Goal: Information Seeking & Learning: Learn about a topic

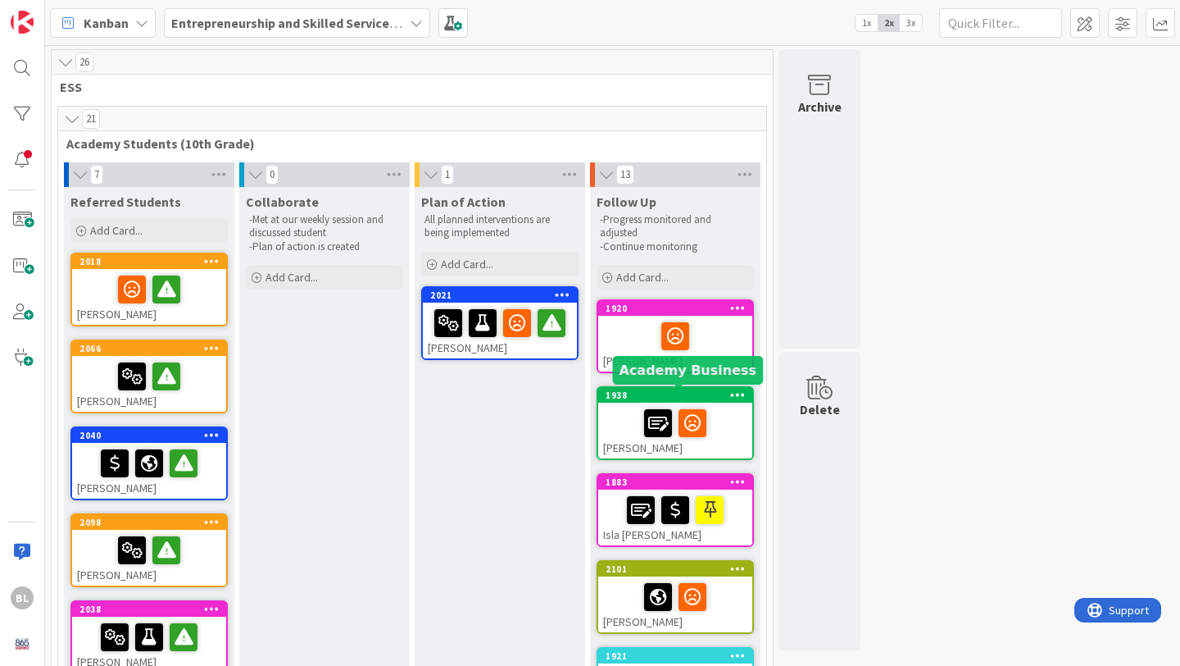
click at [640, 393] on div "1938" at bounding box center [679, 394] width 147 height 11
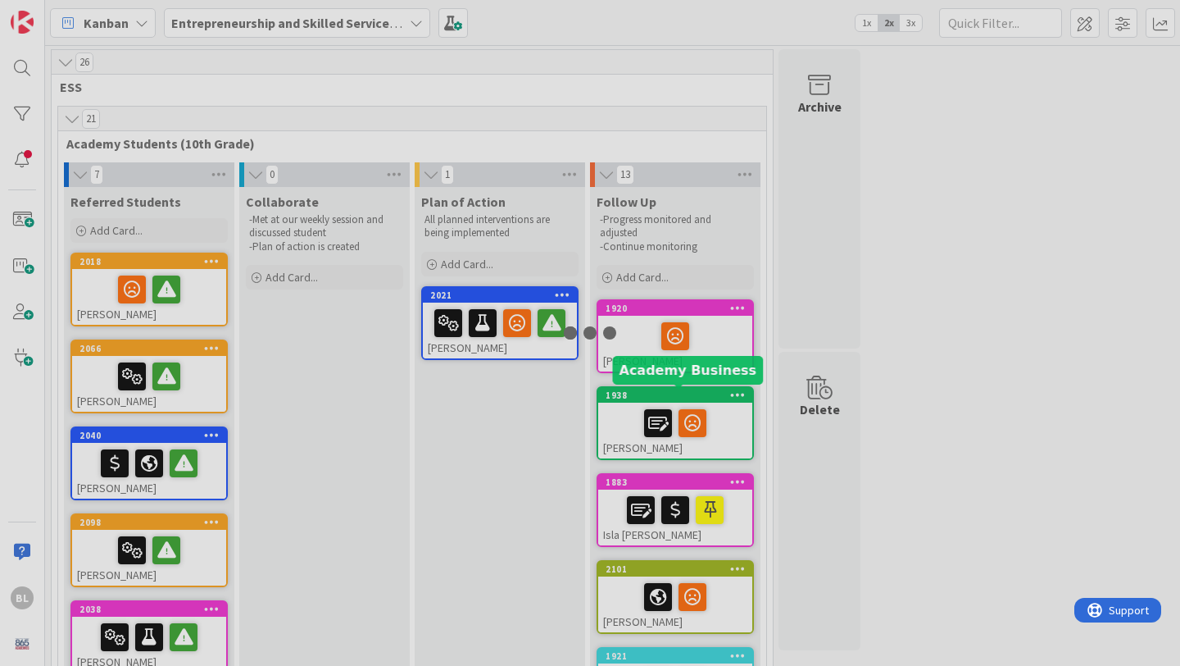
click at [640, 393] on div at bounding box center [590, 333] width 1180 height 666
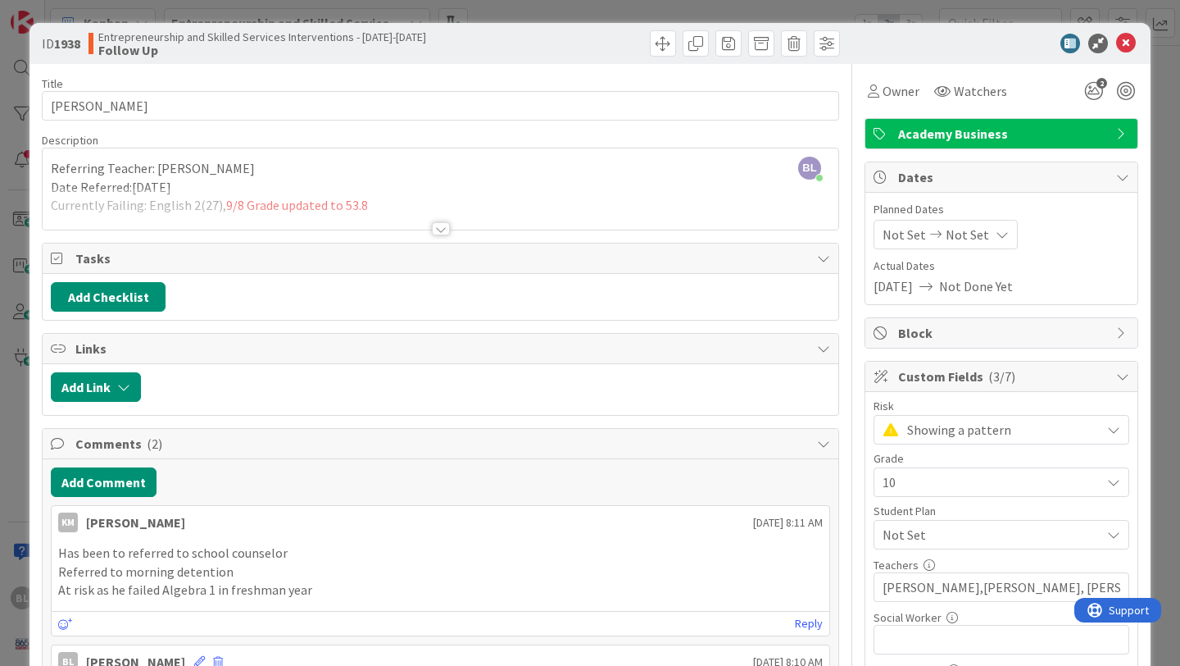
click at [441, 230] on div at bounding box center [441, 228] width 18 height 13
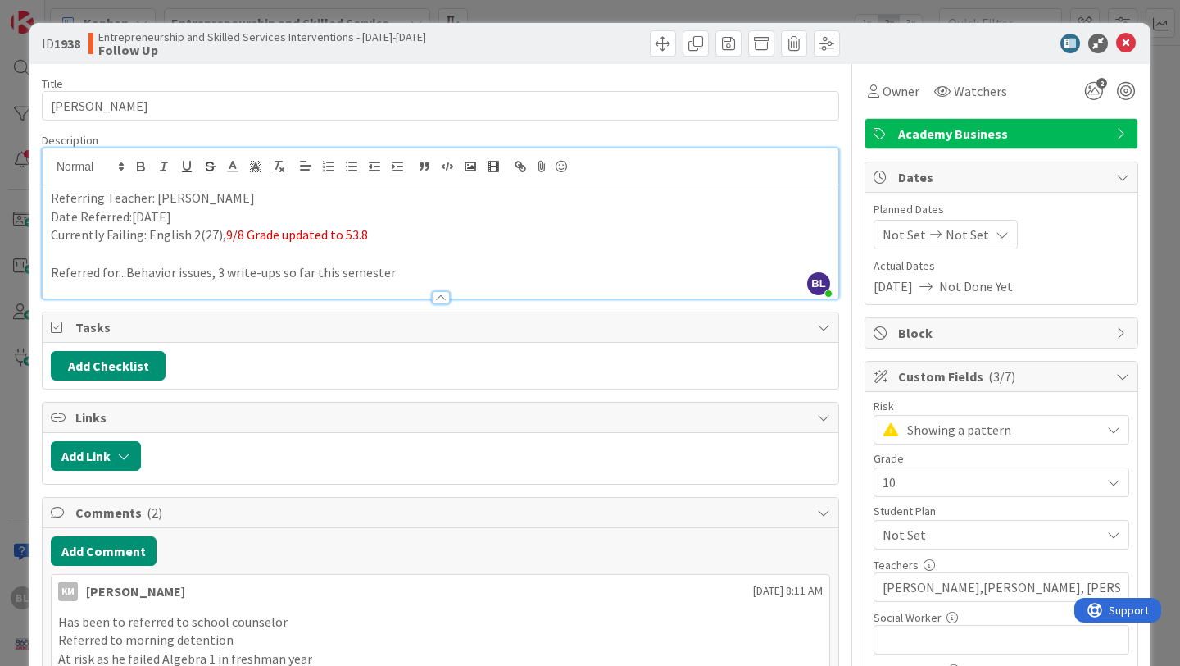
click at [368, 233] on p "Currently Failing: English 2(27), 9/8 Grade updated to 53.8" at bounding box center [441, 234] width 780 height 19
drag, startPoint x: 675, startPoint y: 235, endPoint x: 370, endPoint y: 234, distance: 305.8
click at [370, 234] on p "Currently Failing: English 2(27), 9/8 Grade updated to 53.8, 9/12 updated grade…" at bounding box center [441, 234] width 780 height 19
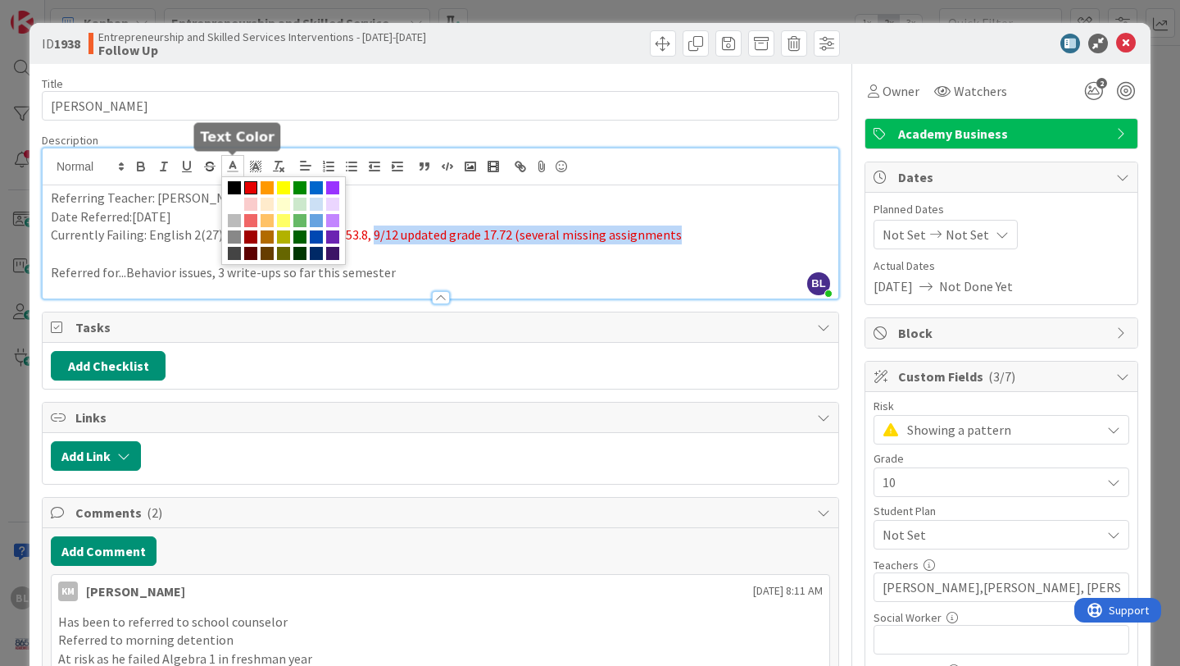
click at [230, 167] on polyline at bounding box center [233, 164] width 6 height 7
click at [334, 186] on span at bounding box center [332, 187] width 13 height 13
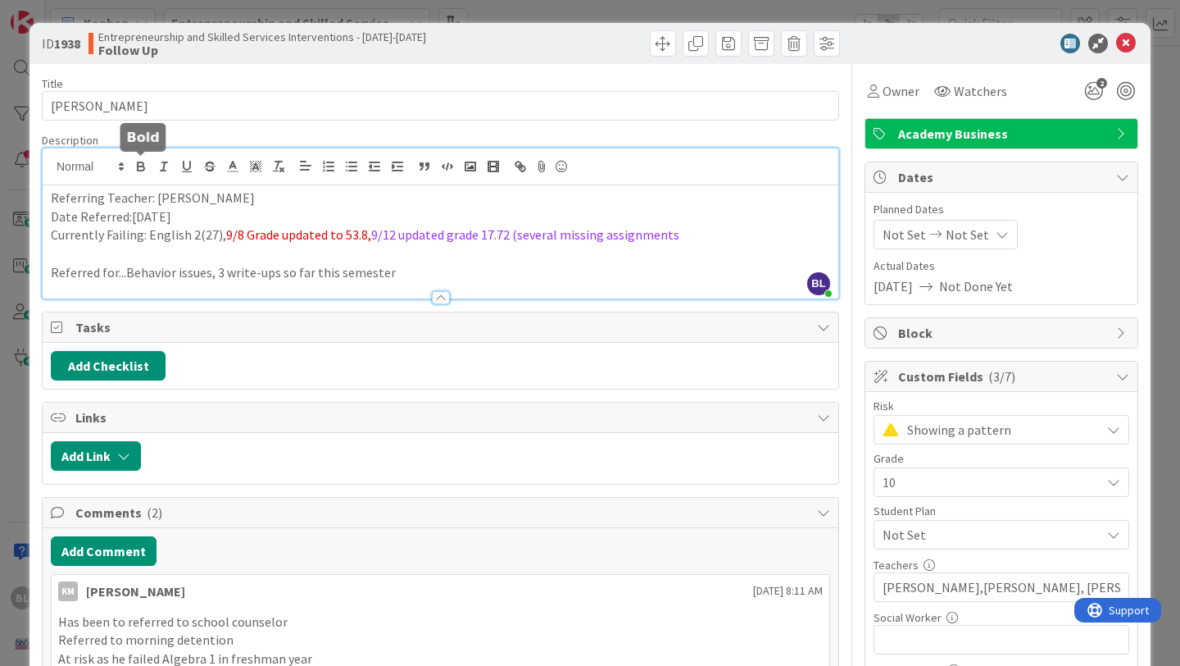
click at [140, 170] on icon "button" at bounding box center [141, 168] width 7 height 4
click at [745, 244] on p at bounding box center [441, 253] width 780 height 19
drag, startPoint x: 693, startPoint y: 234, endPoint x: 370, endPoint y: 232, distance: 323.0
click at [370, 232] on p "Currently Failing: English 2(27), 9/8 Grade updated to 53.8, 9/12 updated grade…" at bounding box center [441, 234] width 780 height 19
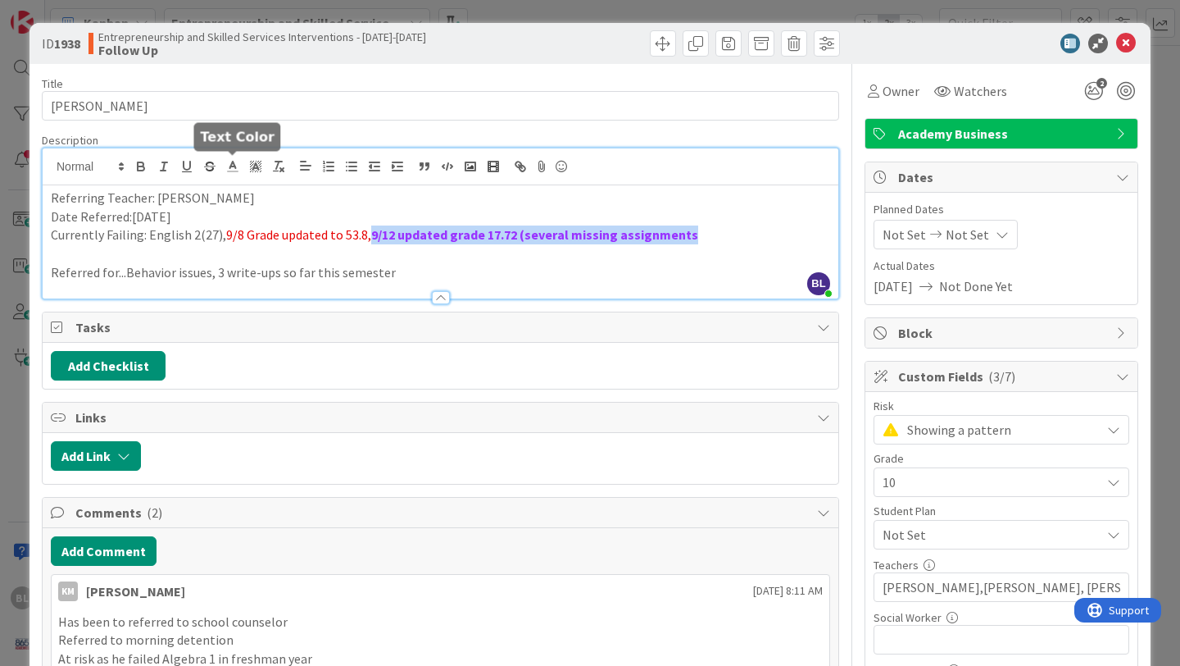
click at [230, 161] on icon at bounding box center [232, 166] width 15 height 15
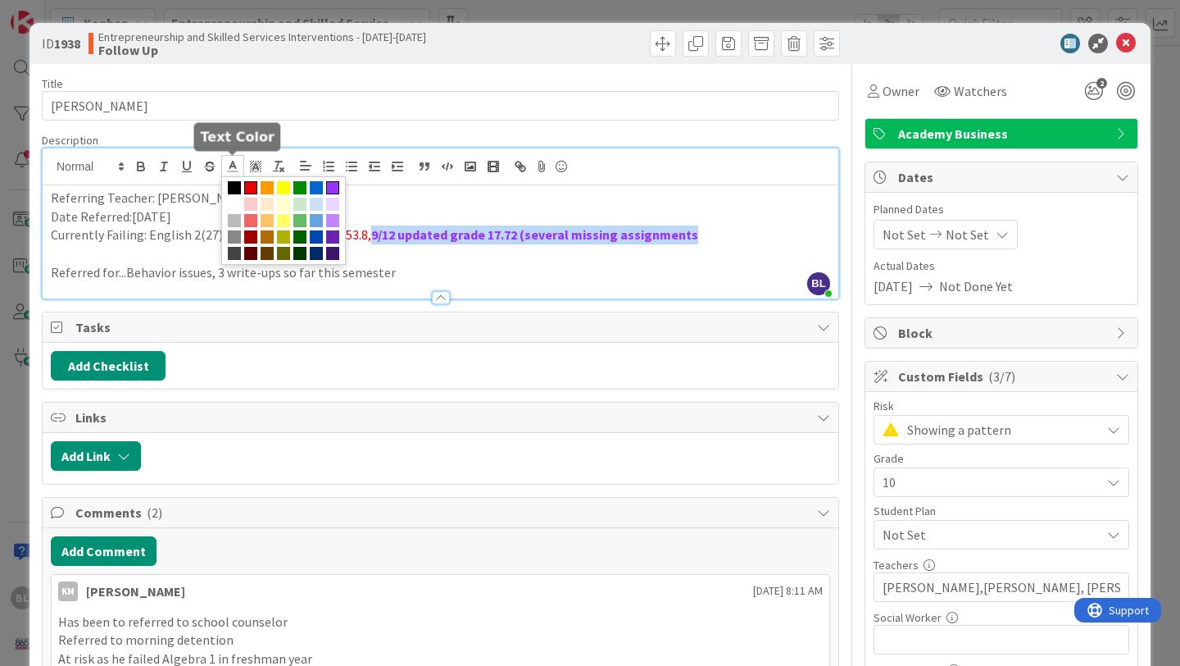
click at [253, 184] on span at bounding box center [250, 187] width 13 height 13
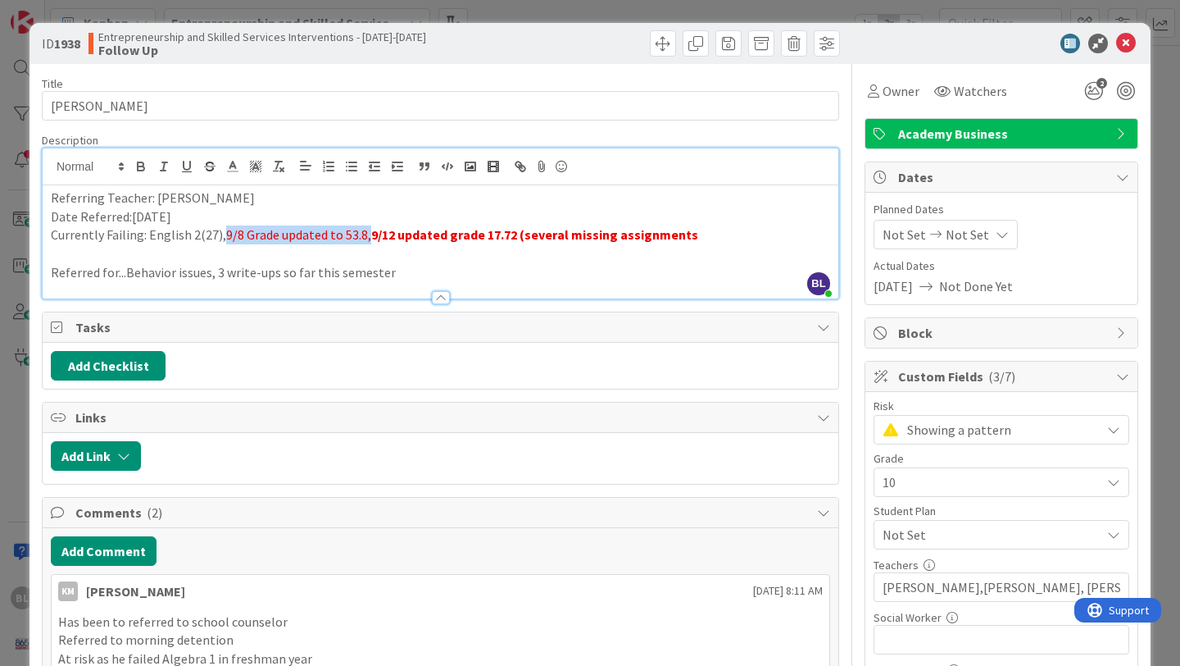
drag, startPoint x: 366, startPoint y: 237, endPoint x: 223, endPoint y: 234, distance: 142.7
click at [226, 234] on span "9/8 Grade updated to 53.8," at bounding box center [298, 234] width 145 height 16
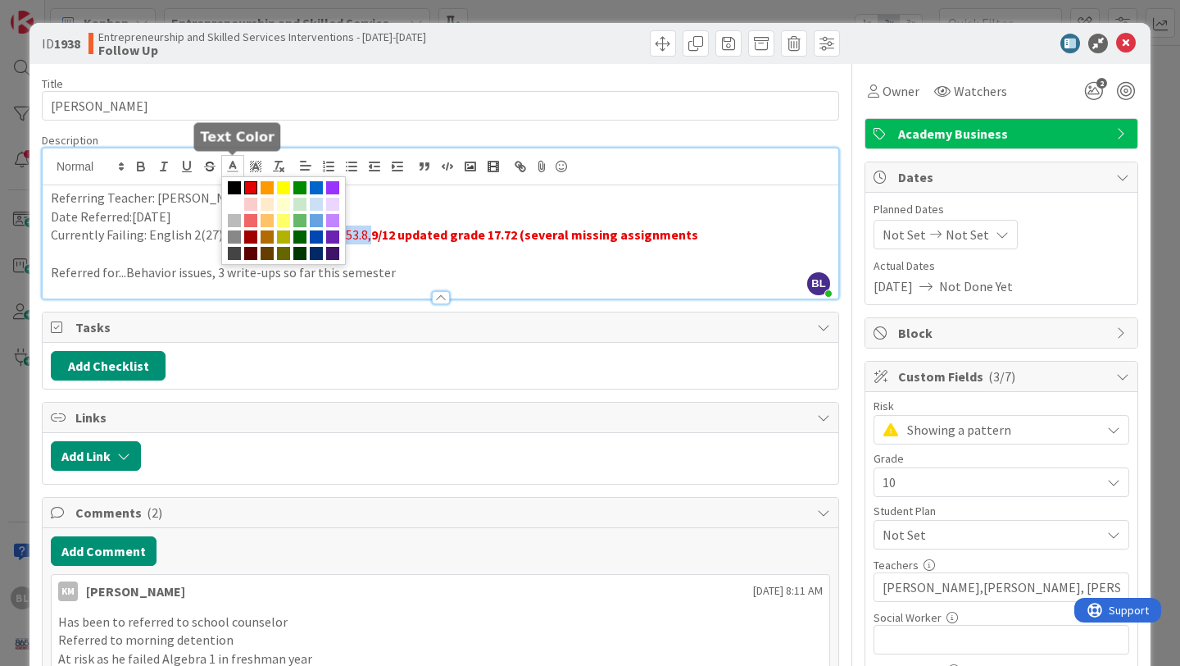
click at [230, 164] on icon at bounding box center [232, 166] width 15 height 15
click at [285, 188] on span at bounding box center [283, 187] width 13 height 13
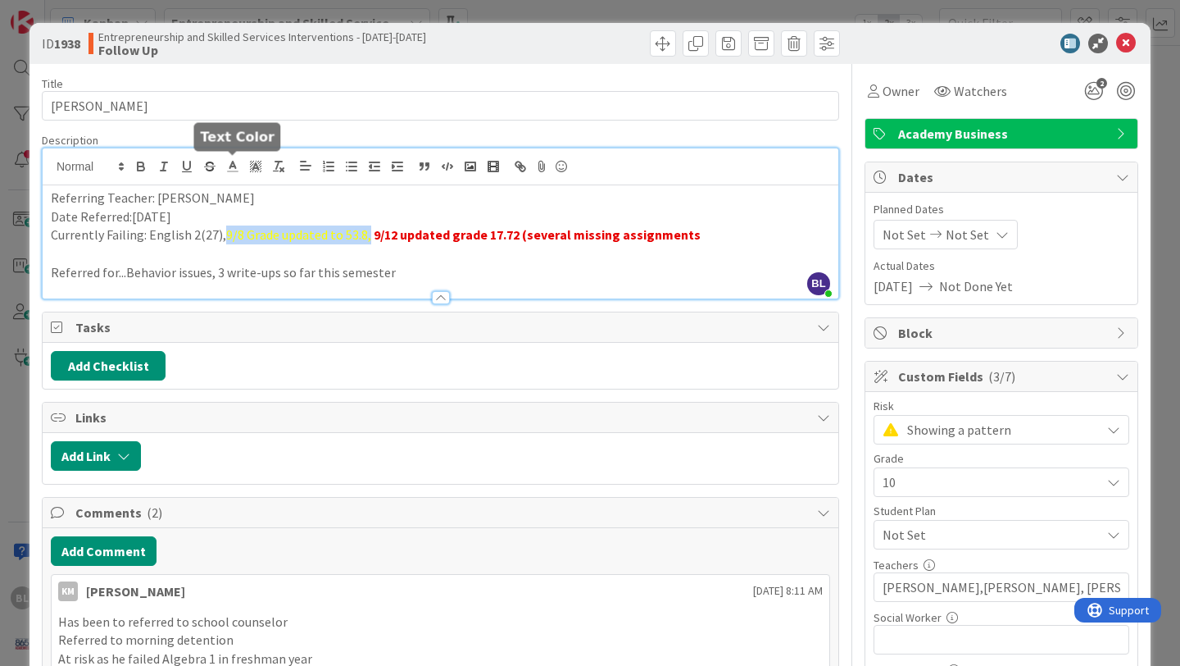
click at [230, 167] on polyline at bounding box center [233, 164] width 6 height 7
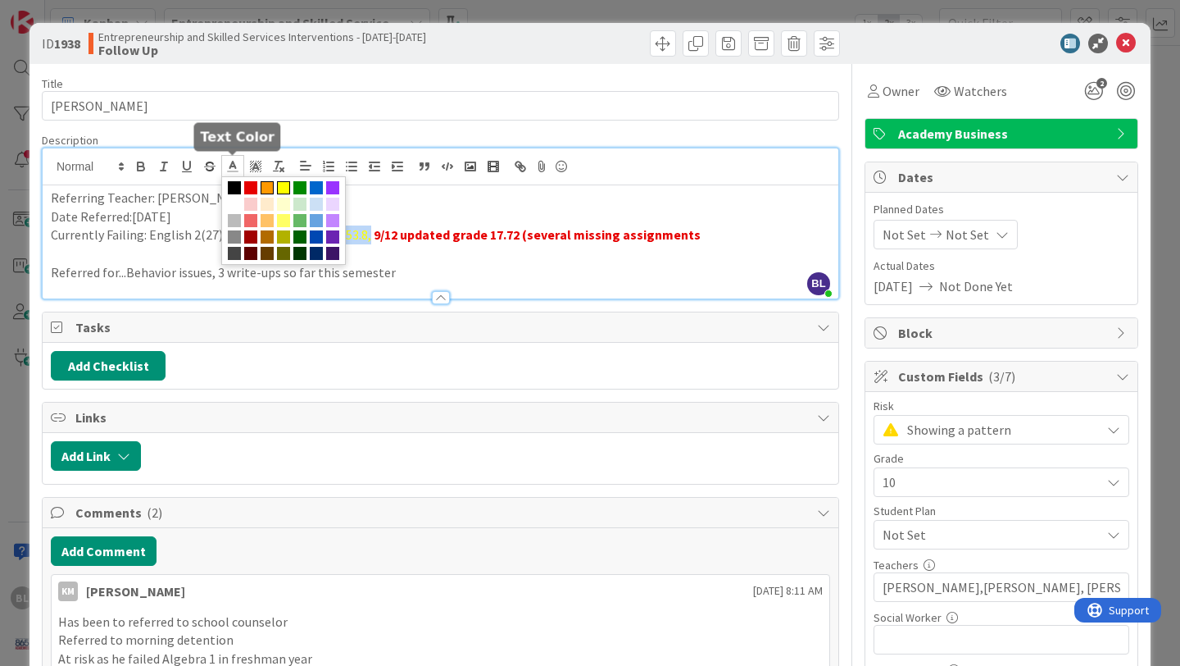
click at [268, 185] on span at bounding box center [267, 187] width 13 height 13
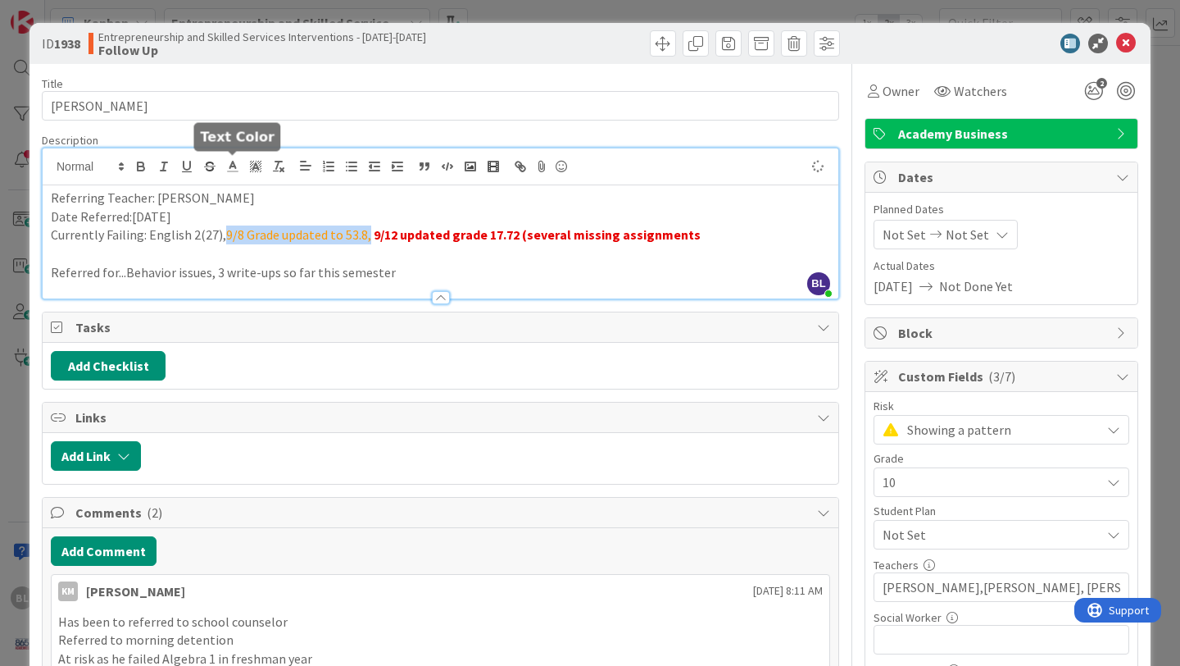
click at [229, 166] on icon at bounding box center [232, 166] width 15 height 15
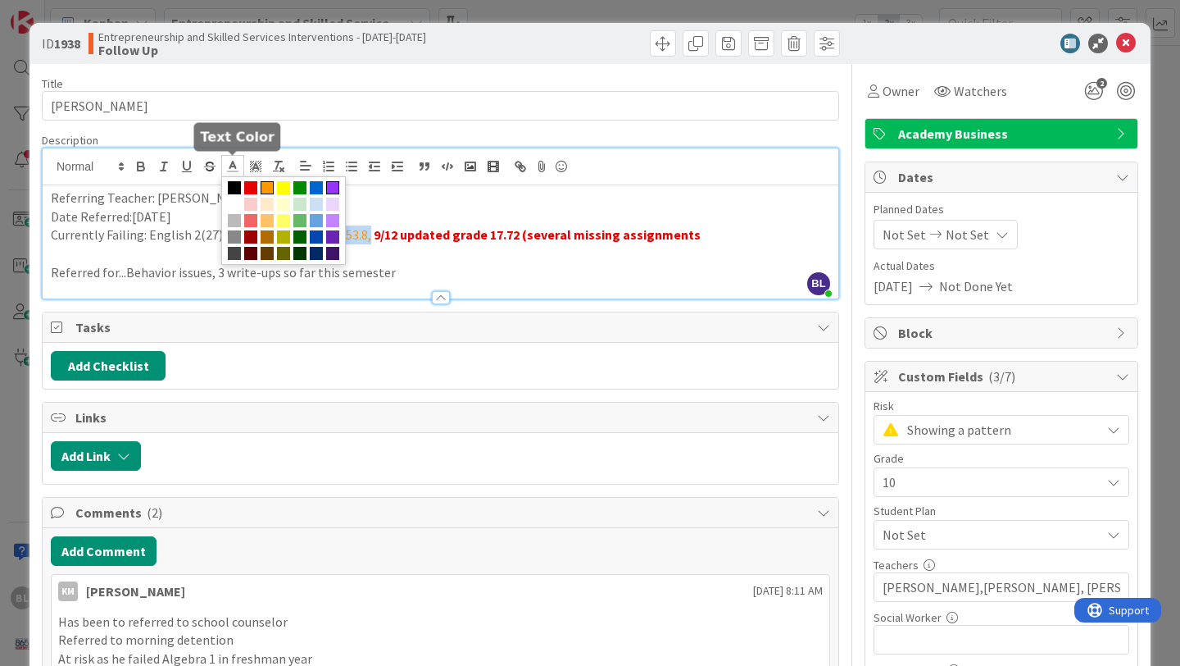
click at [330, 183] on span at bounding box center [332, 187] width 13 height 13
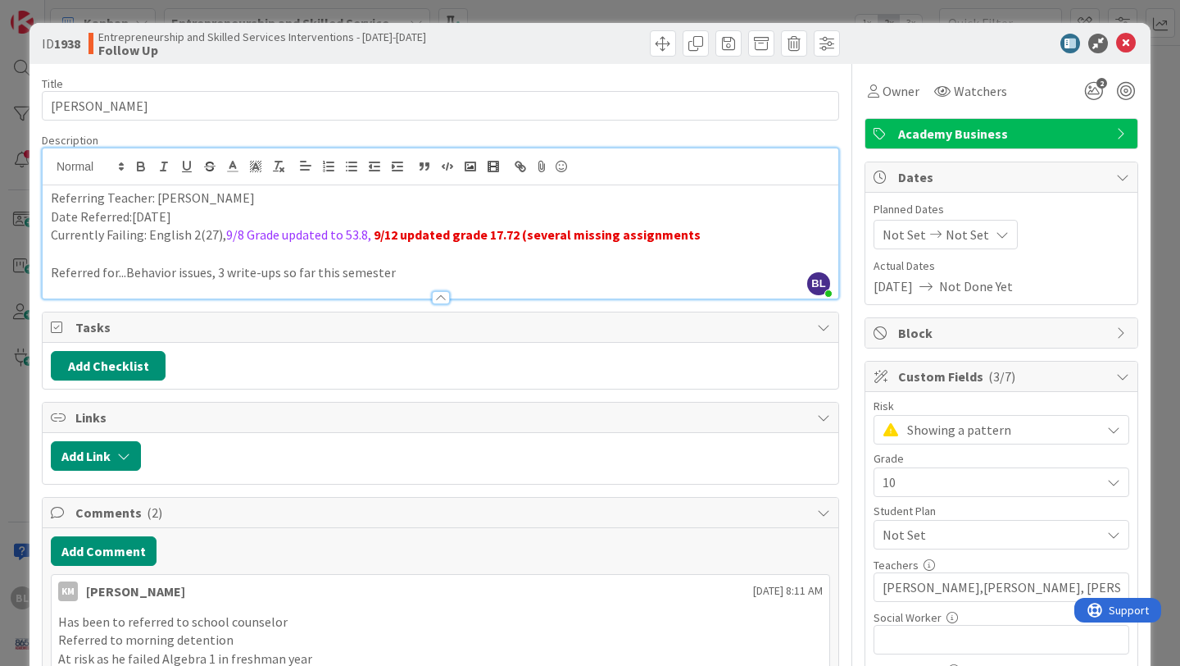
click at [440, 267] on p "Referred for...Behavior issues, 3 write-ups so far this semester" at bounding box center [441, 272] width 780 height 19
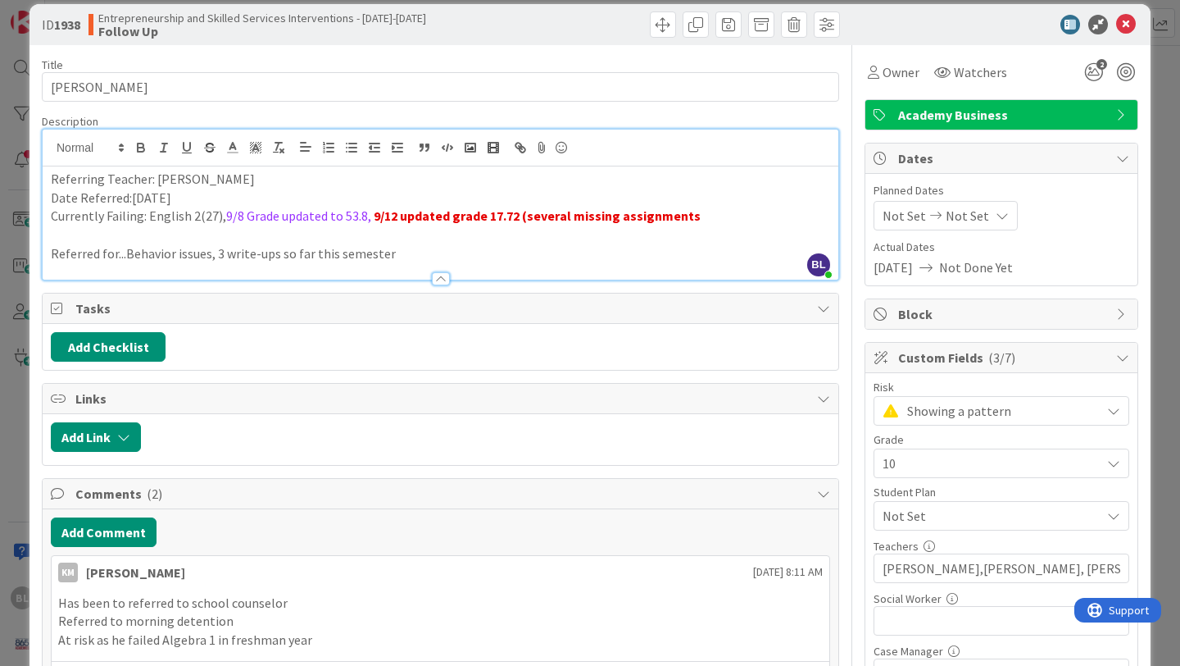
scroll to position [20, 0]
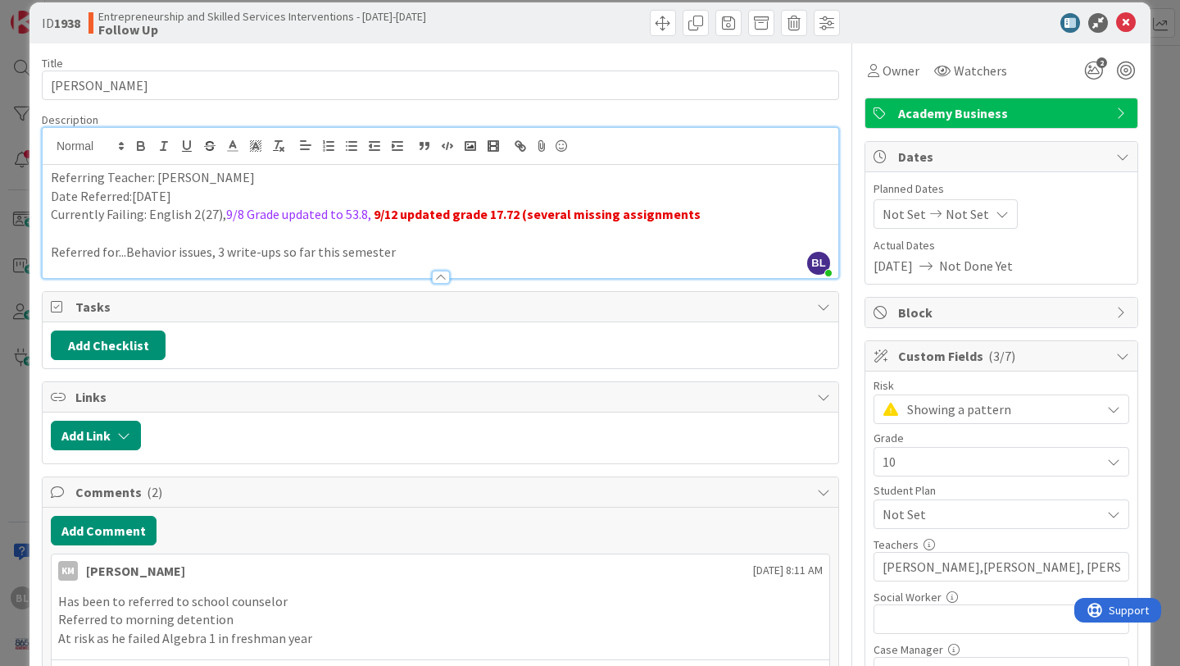
click at [1118, 111] on icon at bounding box center [1122, 113] width 13 height 13
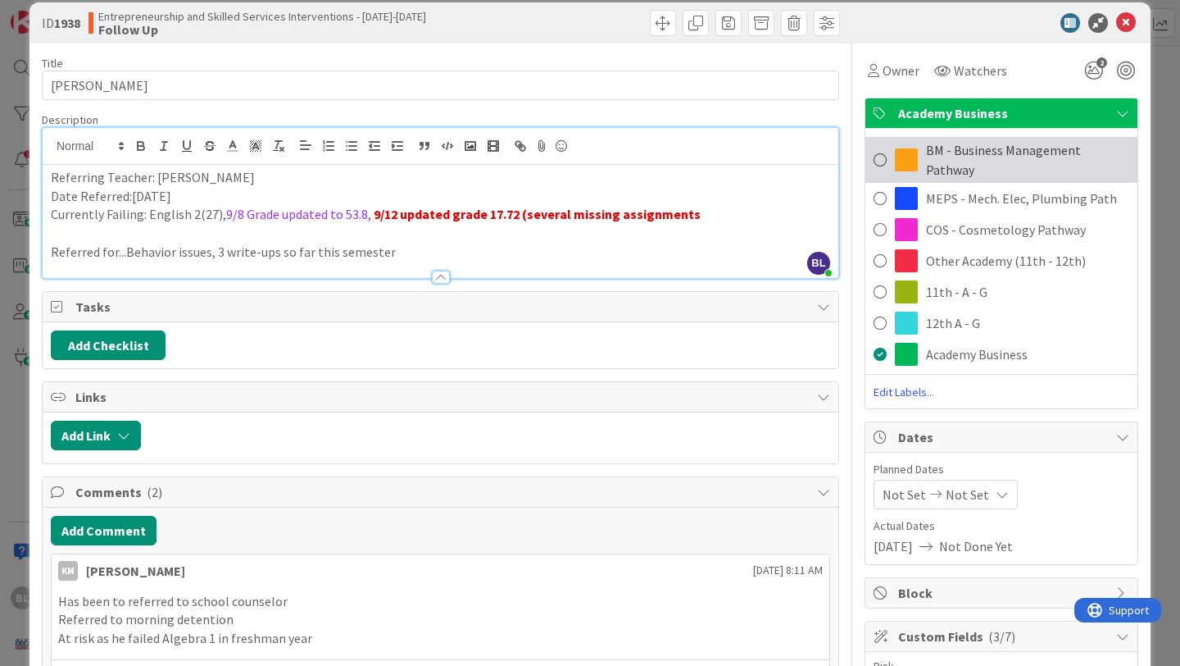
click at [879, 148] on span at bounding box center [880, 160] width 13 height 25
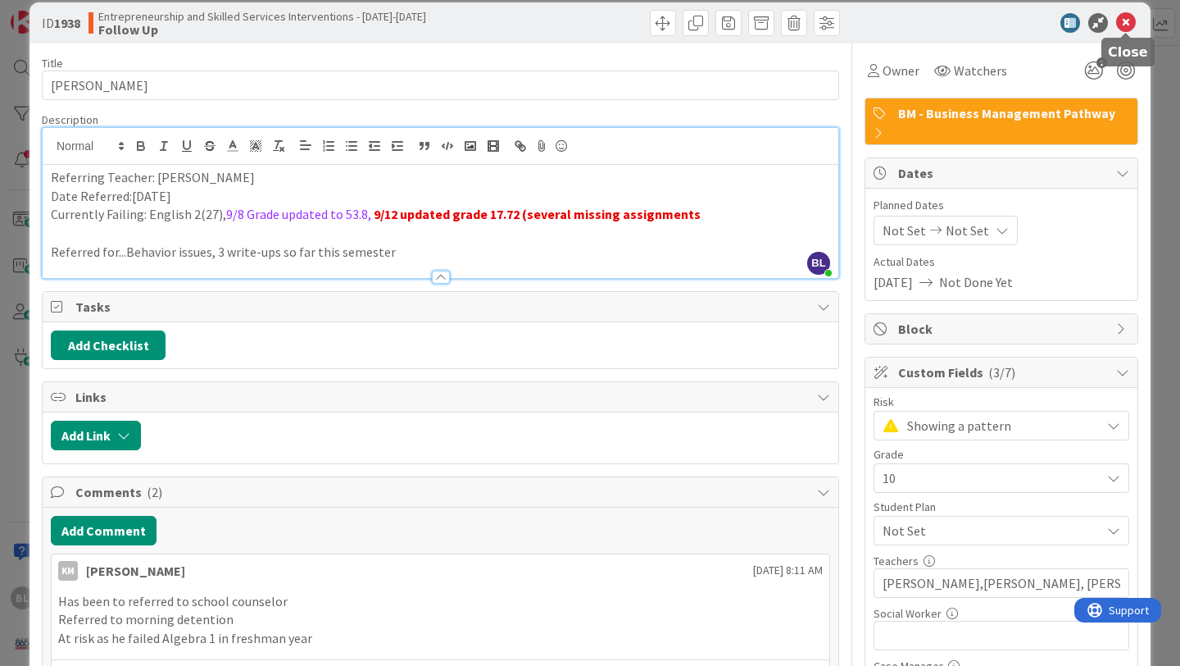
click at [1129, 16] on icon at bounding box center [1126, 23] width 20 height 20
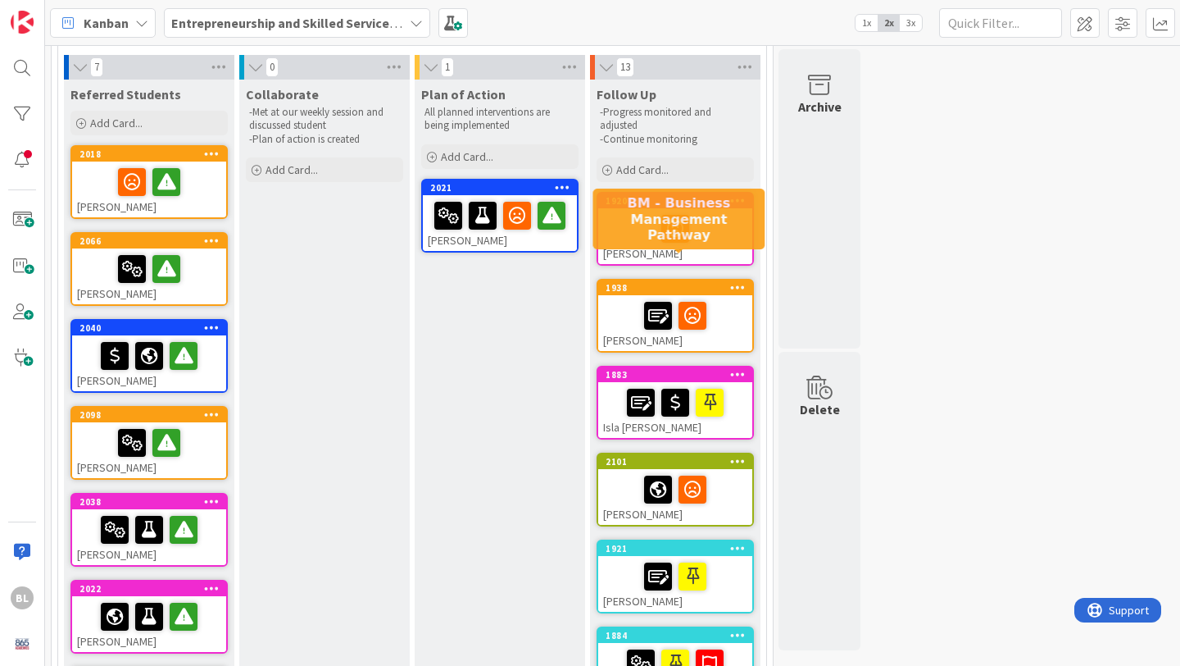
scroll to position [137, 0]
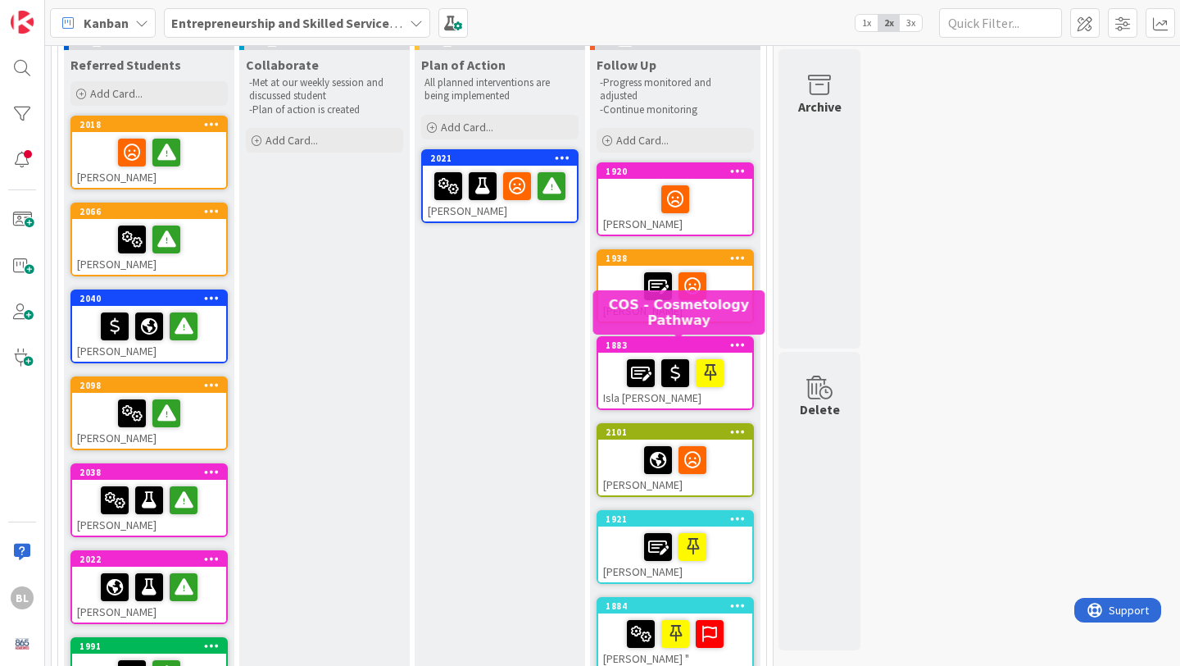
click at [659, 347] on div "1883" at bounding box center [679, 344] width 147 height 11
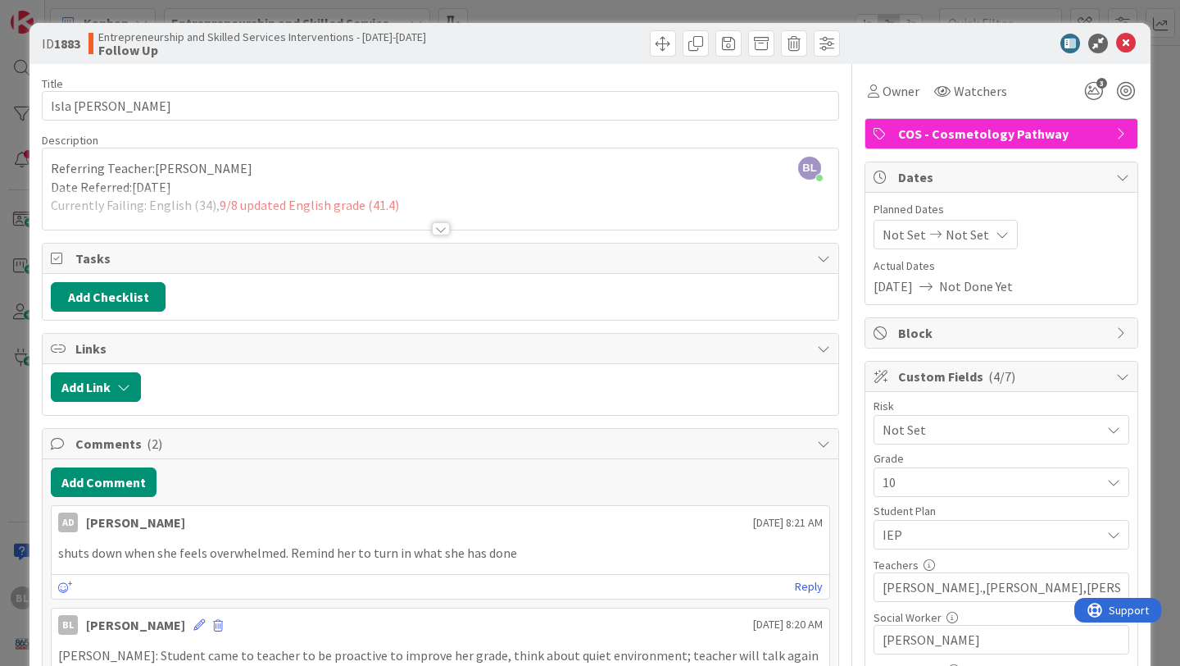
click at [443, 226] on div at bounding box center [441, 228] width 18 height 13
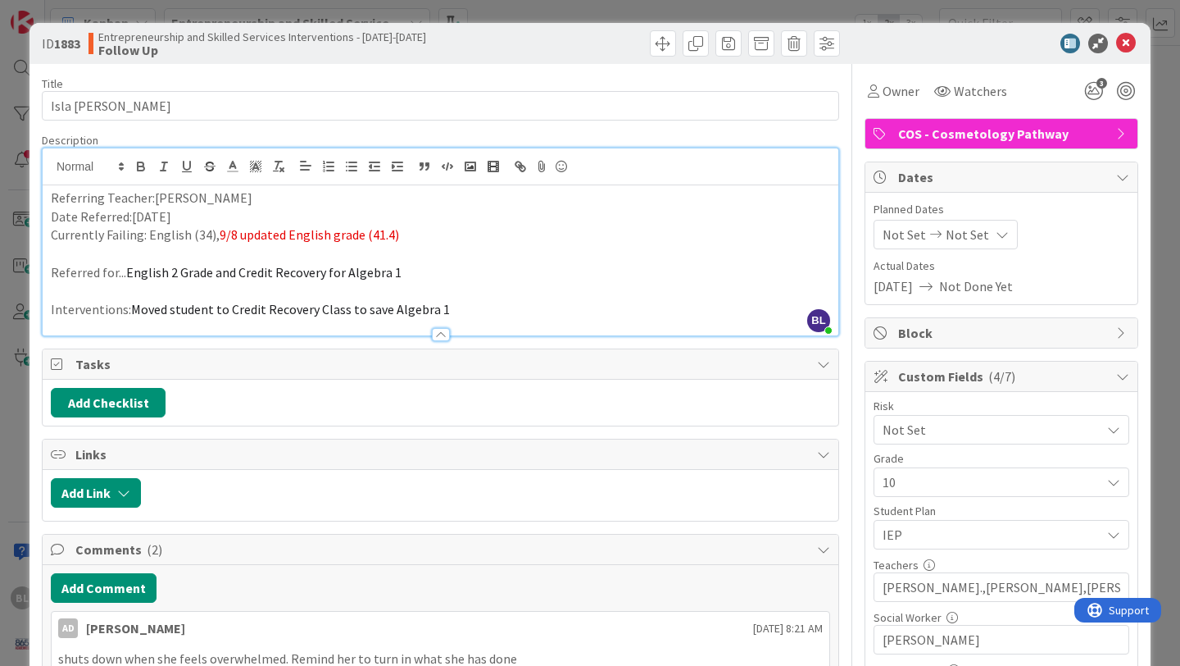
click at [405, 232] on p "Currently Failing: English (34), 9/8 updated English grade (41.4)" at bounding box center [441, 234] width 780 height 19
drag, startPoint x: 392, startPoint y: 234, endPoint x: 216, endPoint y: 232, distance: 175.4
click at [220, 232] on span "9/8 updated English grade (41.4), 9/12 updated English Grade (28.56)" at bounding box center [409, 234] width 379 height 16
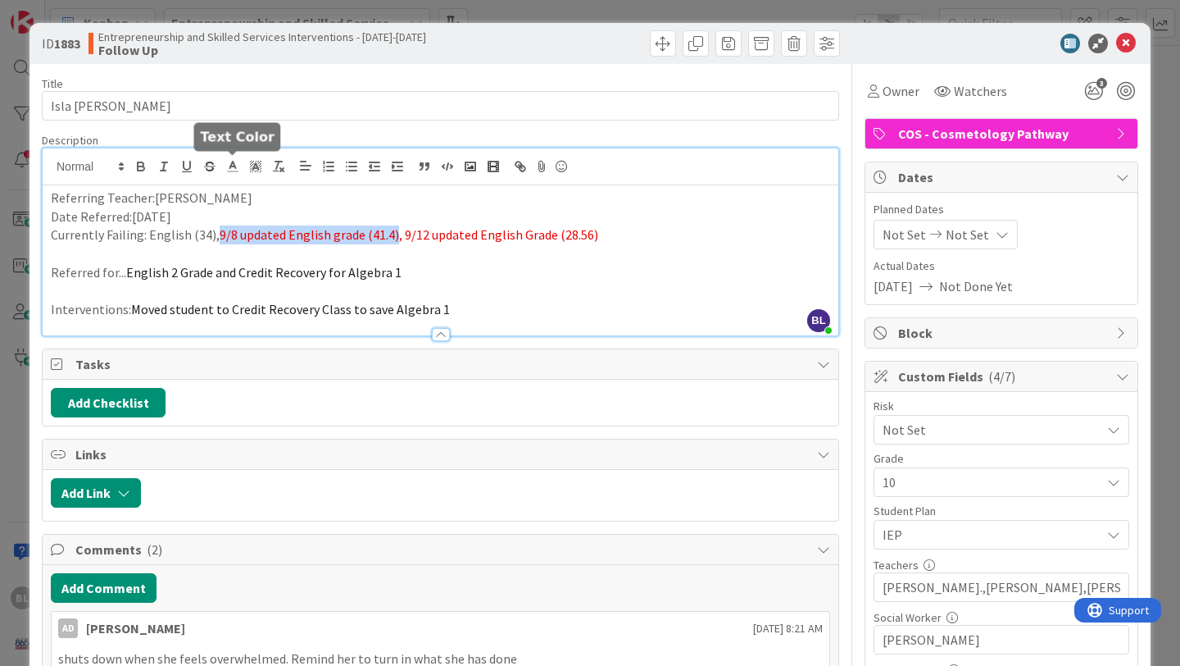
click at [232, 170] on icon at bounding box center [232, 166] width 15 height 15
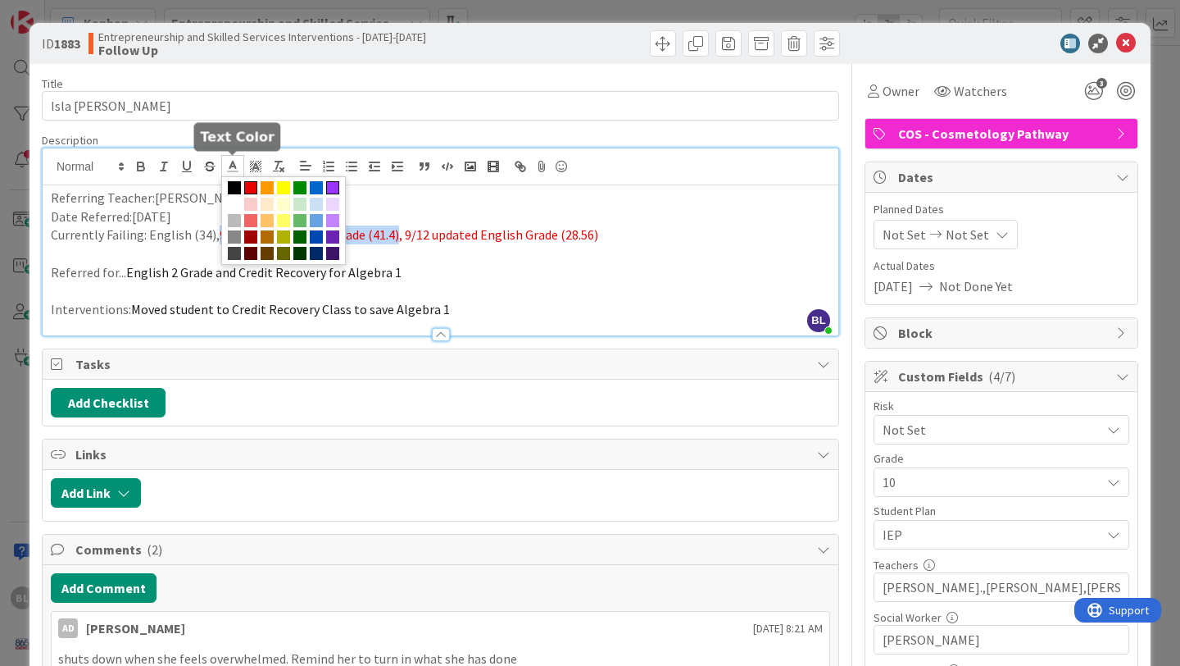
click at [338, 181] on span at bounding box center [332, 187] width 13 height 13
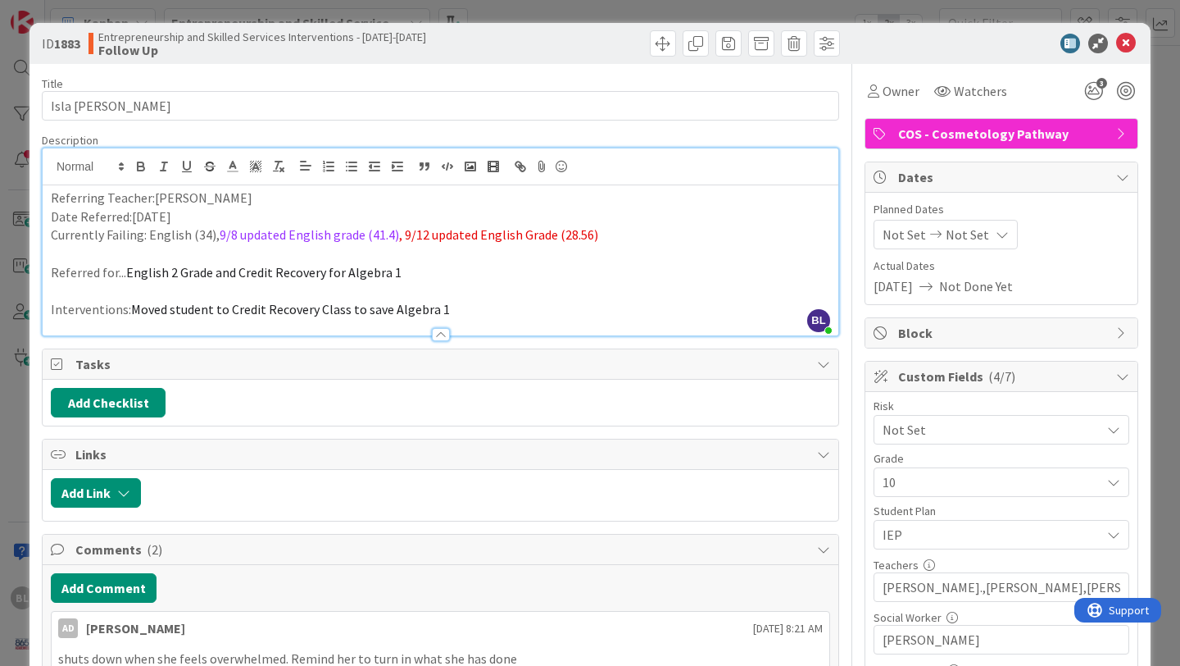
click at [621, 243] on p "Currently Failing: English (34), 9/8 updated English grade (41.4) , 9/12 update…" at bounding box center [441, 234] width 780 height 19
click at [1125, 46] on icon at bounding box center [1126, 44] width 20 height 20
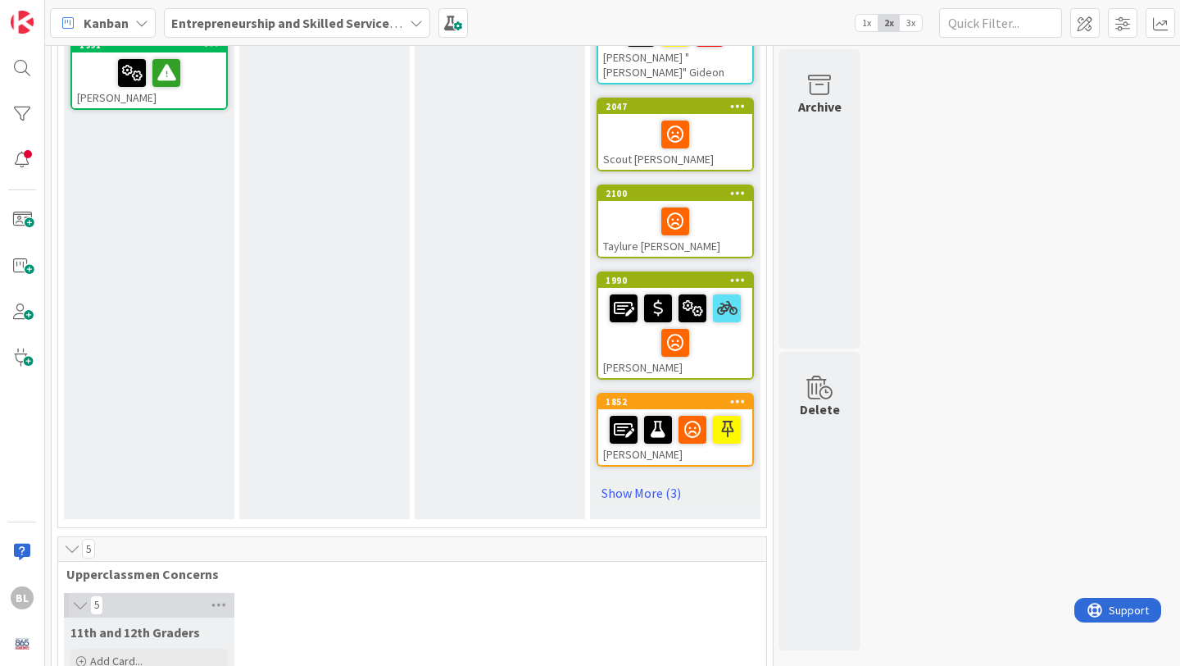
scroll to position [739, 0]
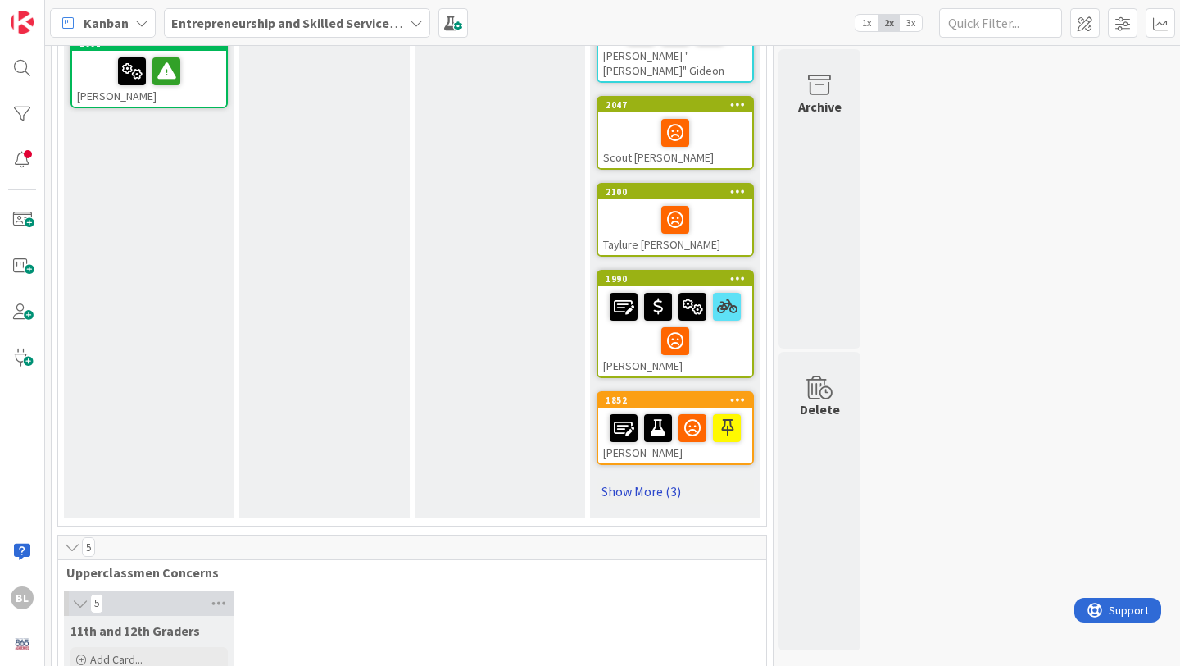
click at [639, 478] on link "Show More (3)" at bounding box center [675, 491] width 157 height 26
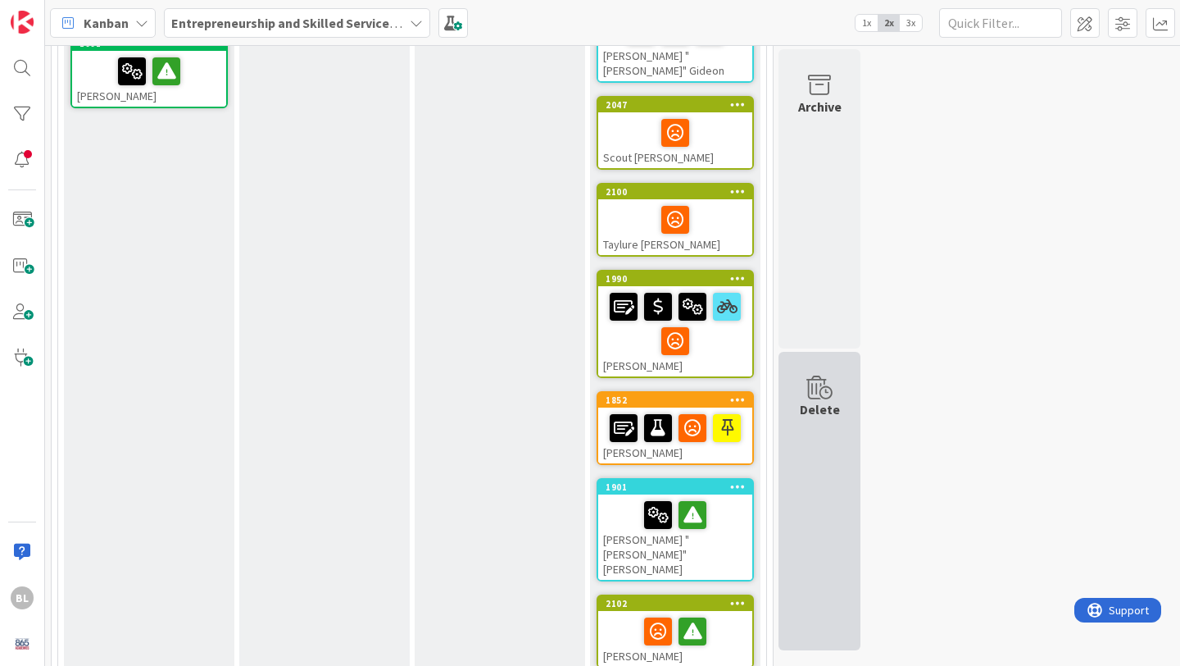
scroll to position [916, 0]
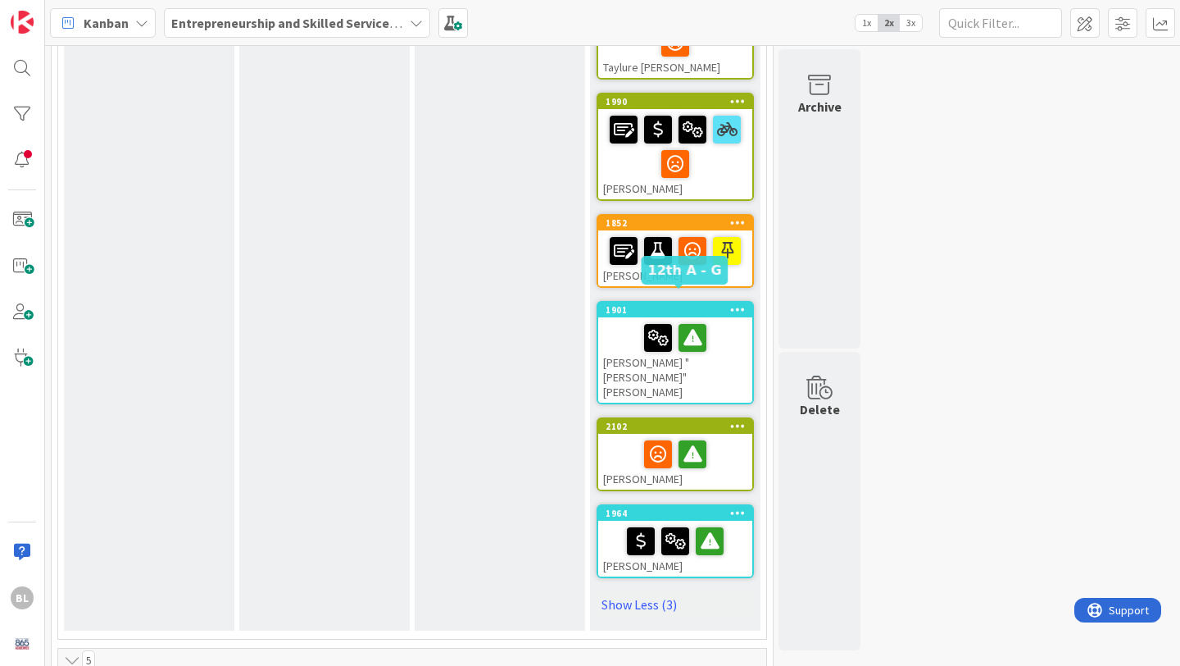
click at [689, 304] on div "1901" at bounding box center [679, 309] width 147 height 11
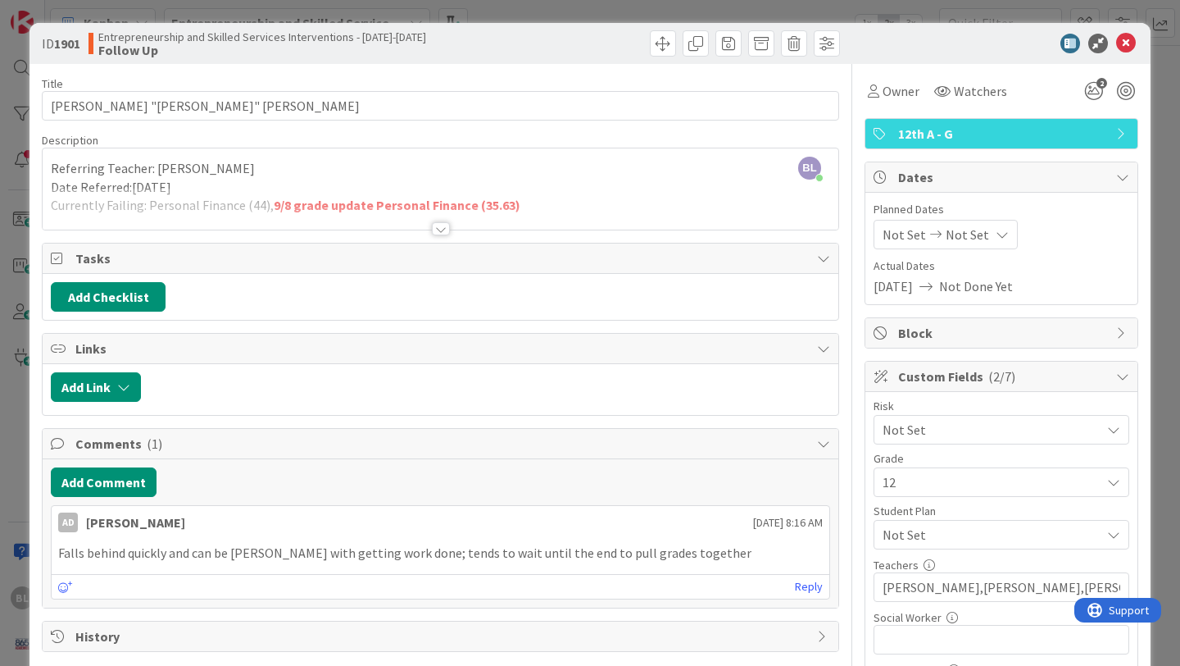
click at [440, 229] on div at bounding box center [441, 228] width 18 height 13
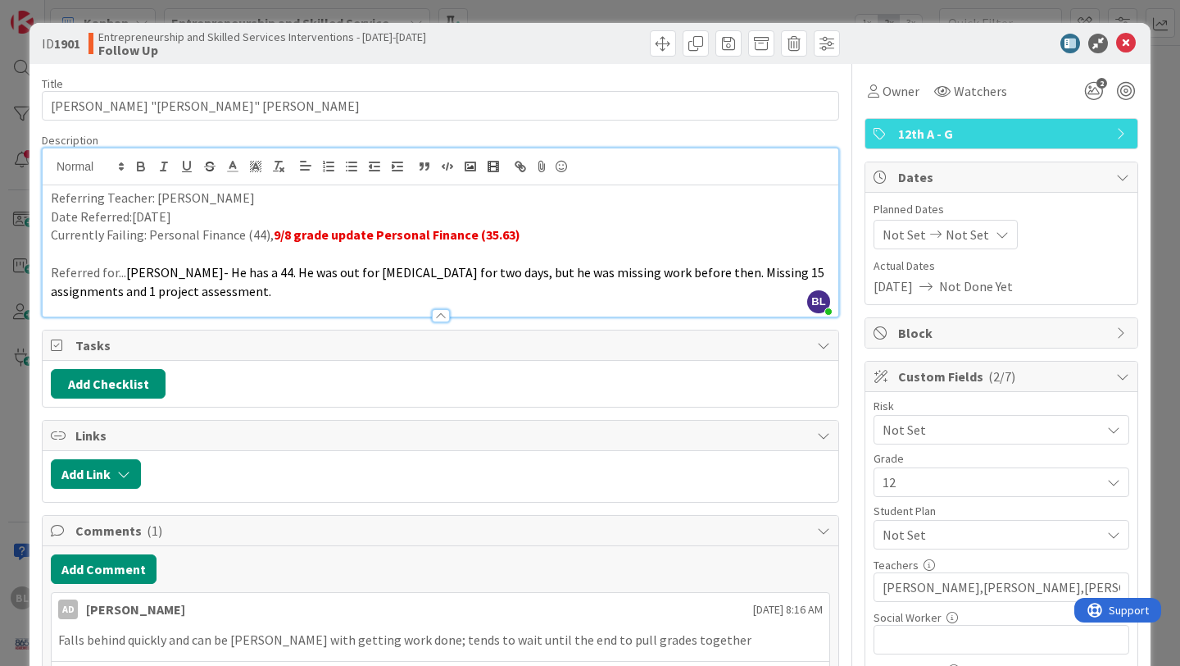
click at [518, 242] on p "Currently Failing: Personal Finance (44), 9/8 grade update Personal Finance (35…" at bounding box center [441, 234] width 780 height 19
click at [1127, 43] on icon at bounding box center [1126, 44] width 20 height 20
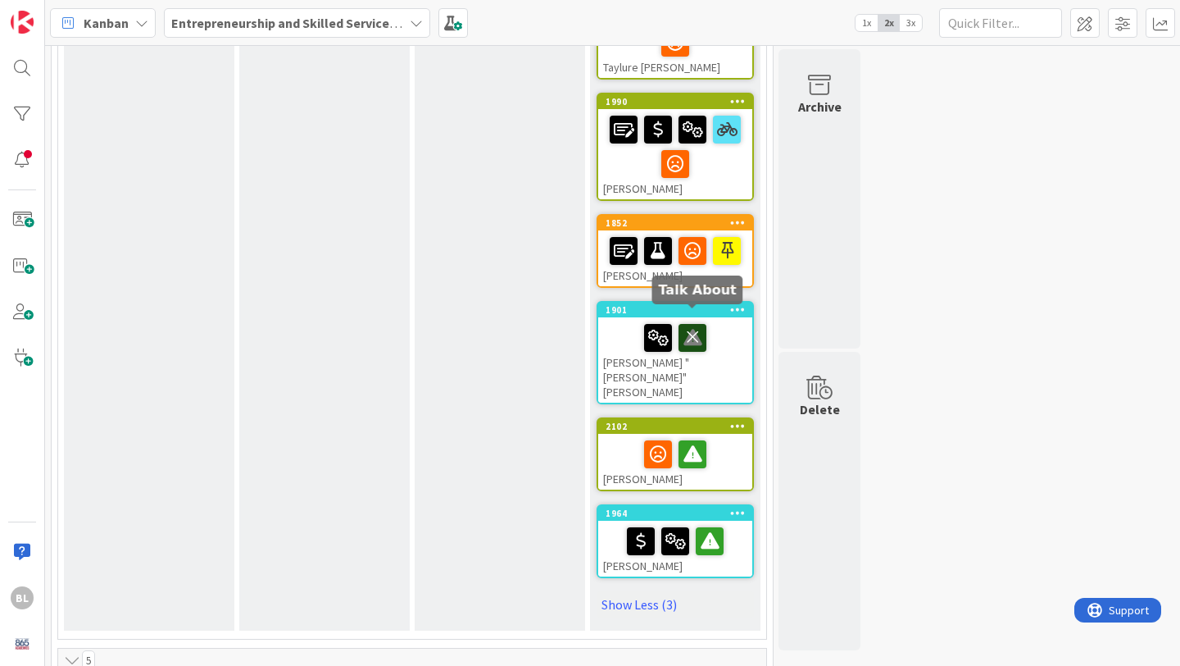
click at [693, 325] on icon at bounding box center [693, 337] width 28 height 26
click at [719, 327] on div at bounding box center [675, 338] width 144 height 34
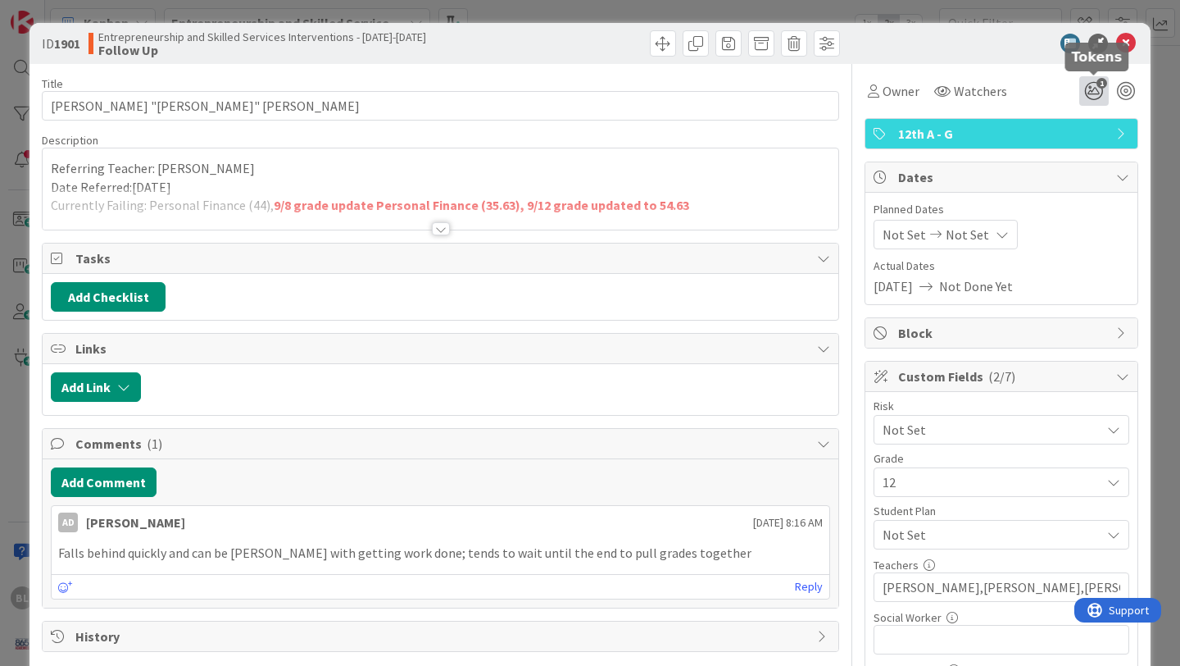
click at [1097, 89] on icon "1" at bounding box center [1095, 91] width 30 height 30
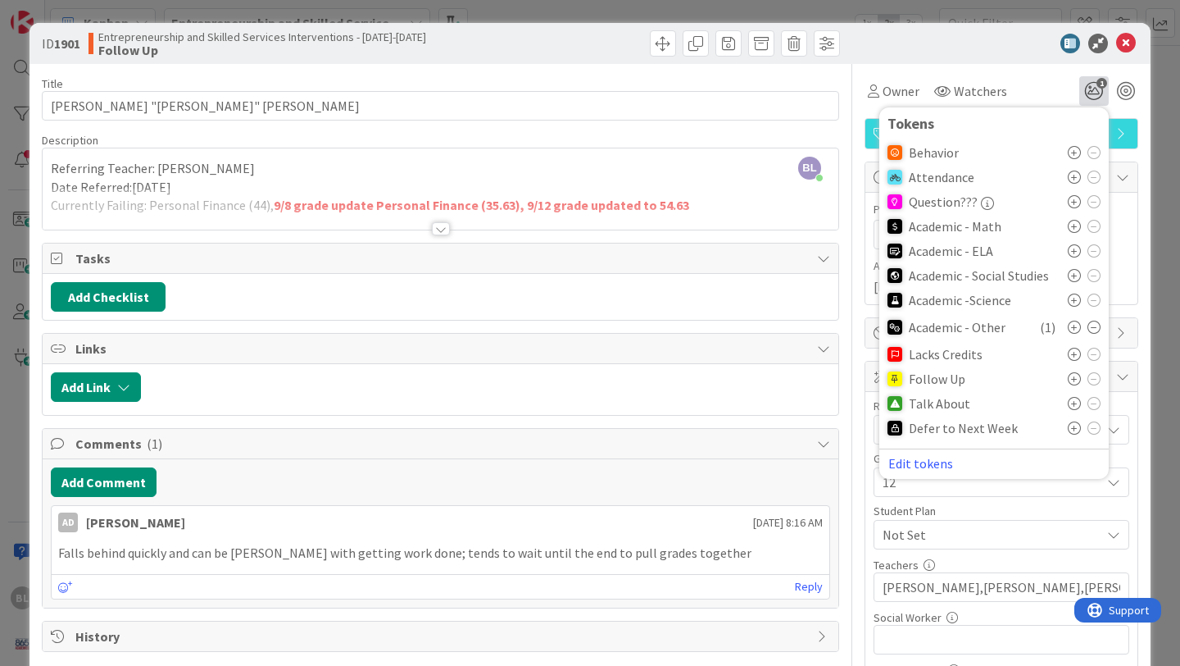
click at [1075, 378] on icon at bounding box center [1074, 378] width 13 height 13
click at [1128, 39] on icon at bounding box center [1126, 44] width 20 height 20
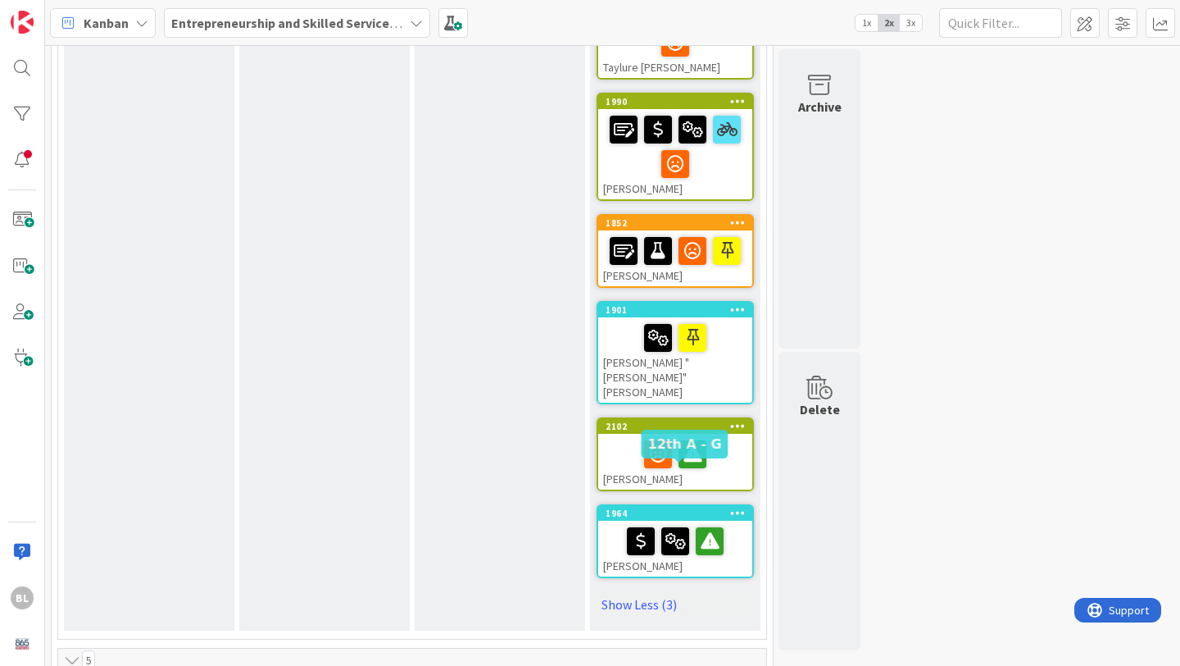
click at [673, 507] on div "1964" at bounding box center [679, 512] width 147 height 11
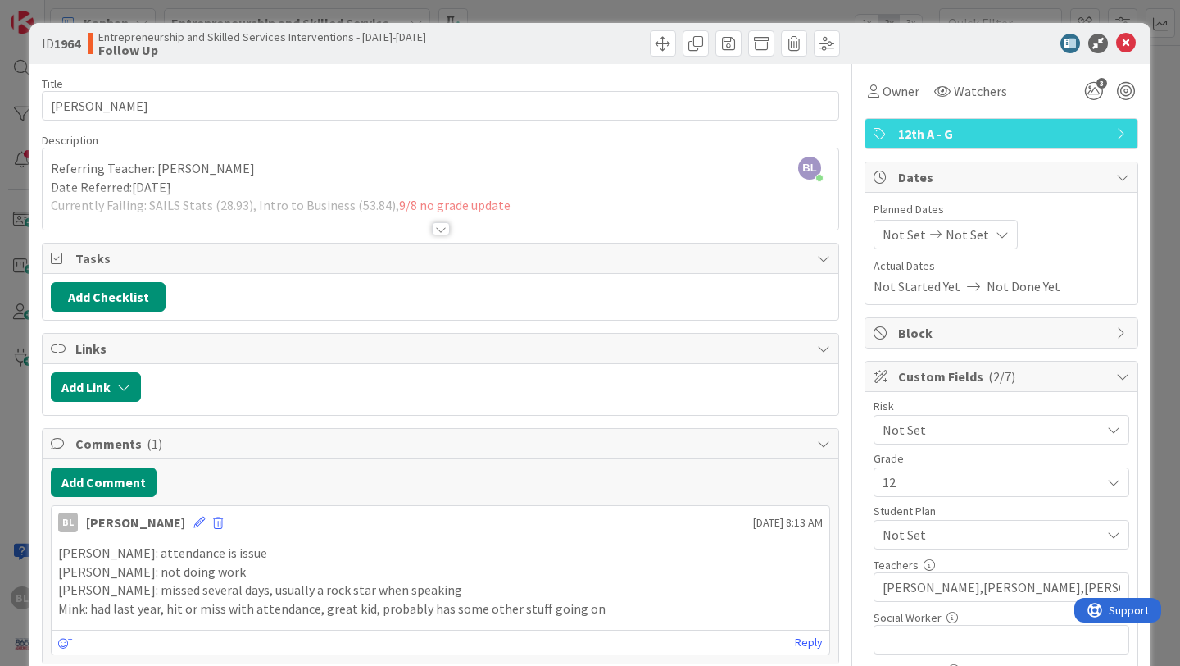
click at [439, 230] on div at bounding box center [441, 228] width 18 height 13
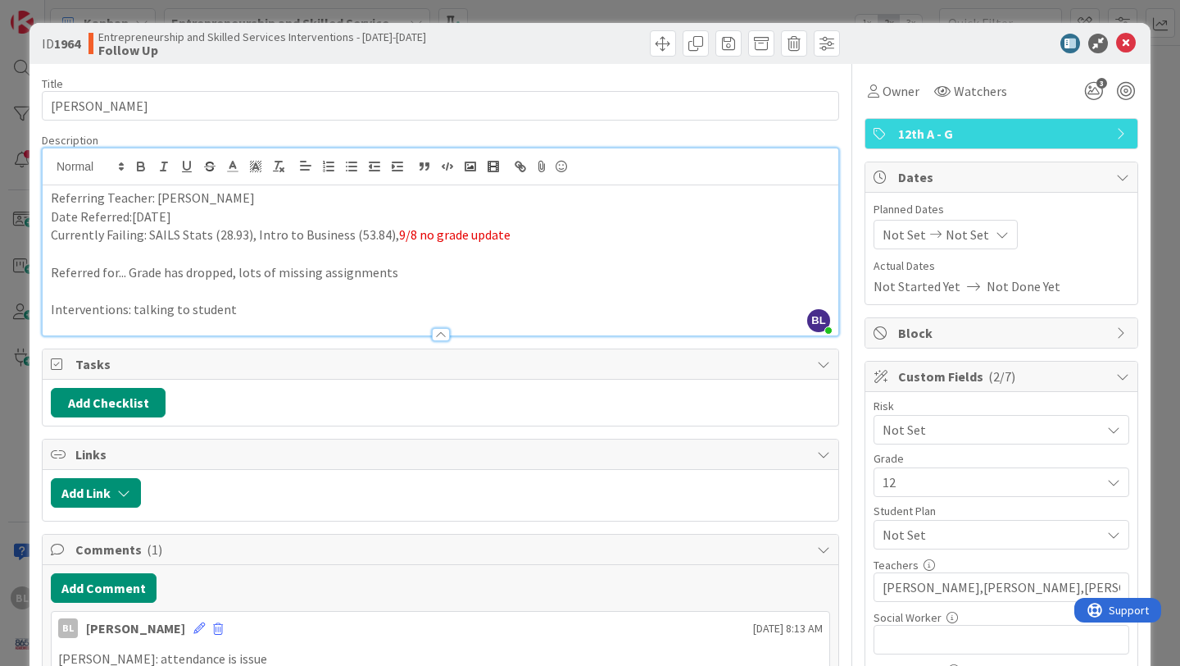
click at [506, 241] on p "Currently Failing: SAILS Stats (28.93), Intro to Business (53.84), 9/8 no grade…" at bounding box center [441, 234] width 780 height 19
click at [1124, 39] on icon at bounding box center [1126, 44] width 20 height 20
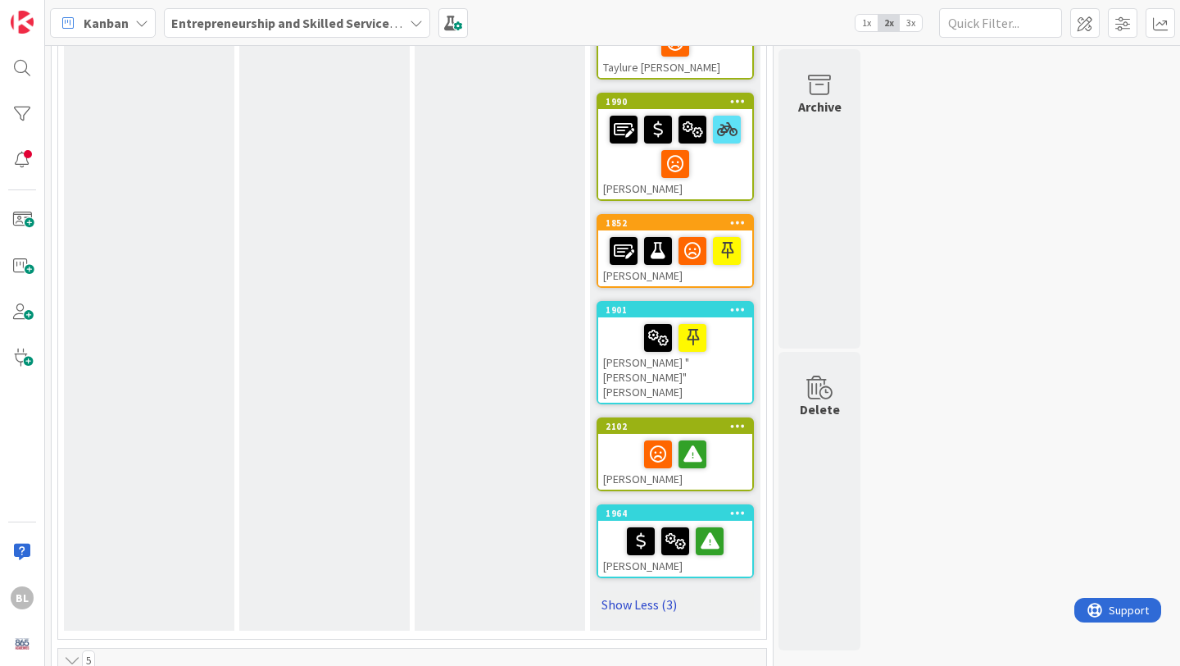
click at [631, 591] on link "Show Less (3)" at bounding box center [675, 604] width 157 height 26
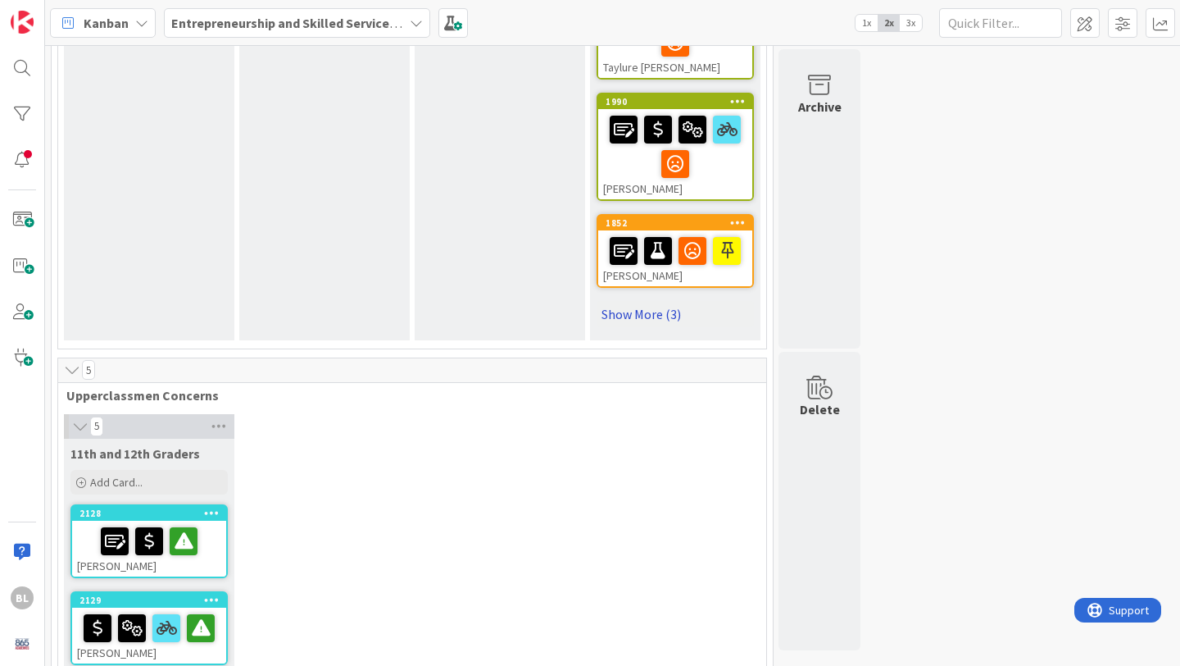
click at [639, 301] on link "Show More (3)" at bounding box center [675, 314] width 157 height 26
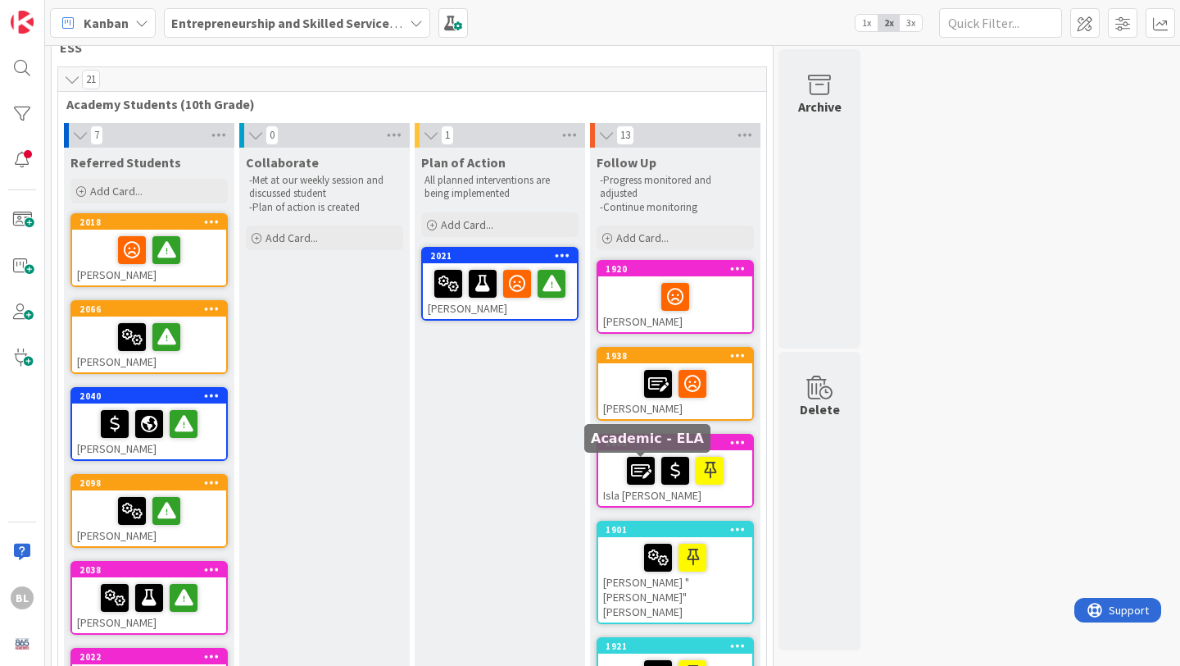
scroll to position [39, 0]
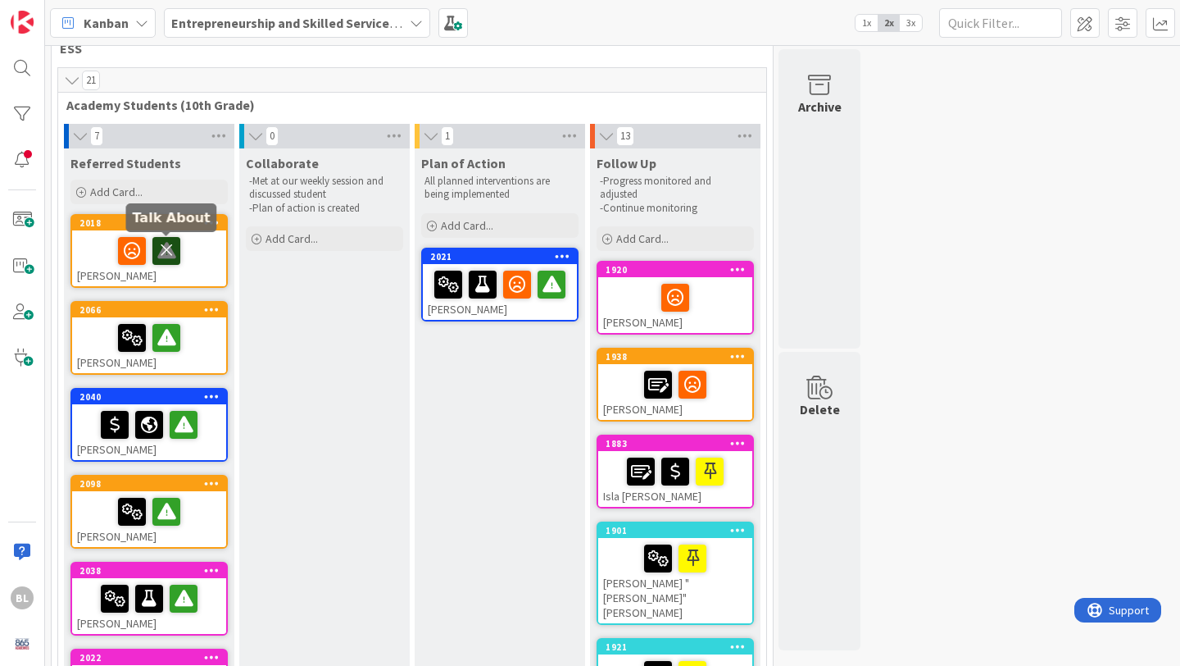
click at [166, 248] on icon at bounding box center [166, 250] width 28 height 26
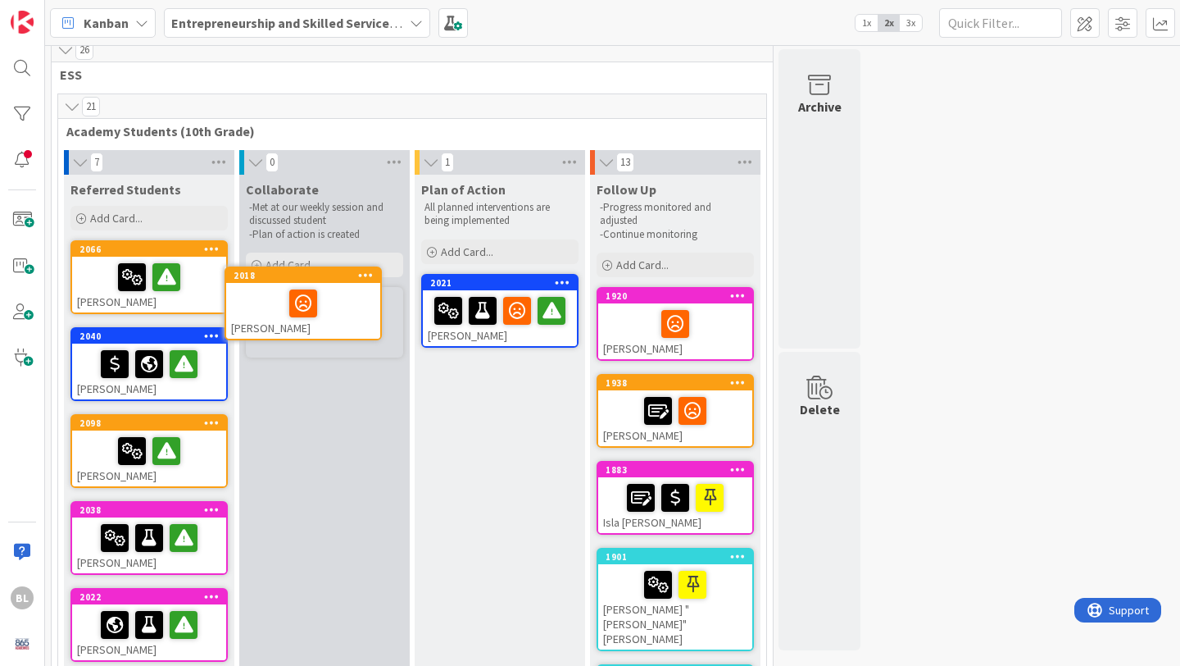
scroll to position [11, 0]
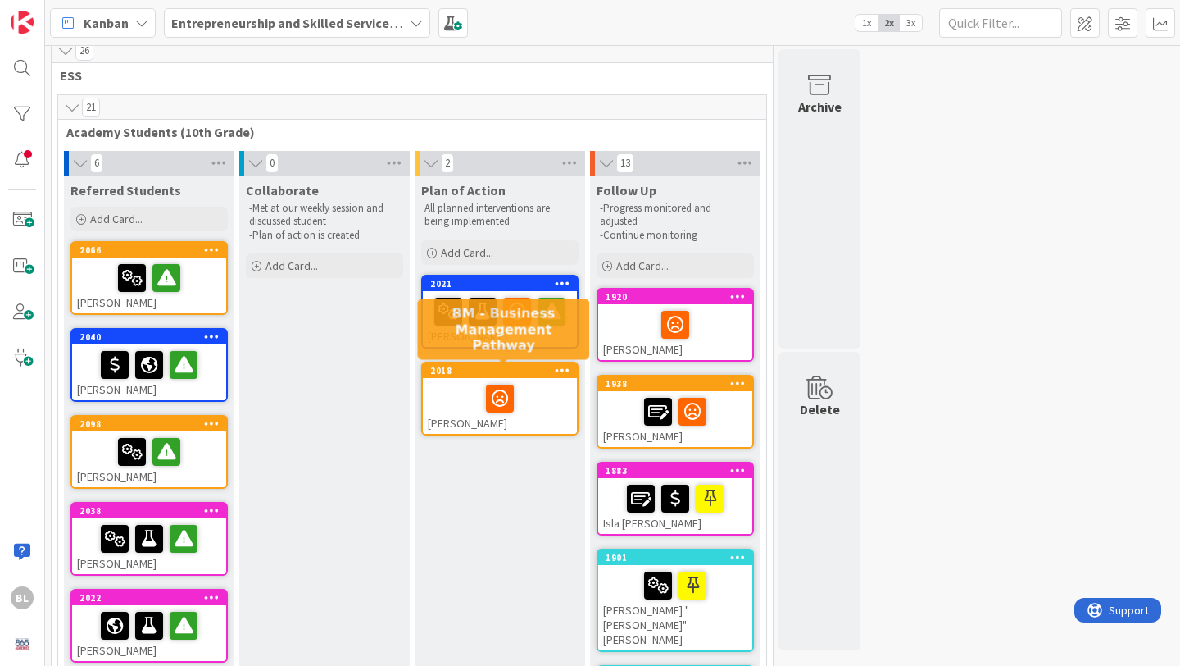
click at [492, 369] on div "2018" at bounding box center [503, 370] width 147 height 11
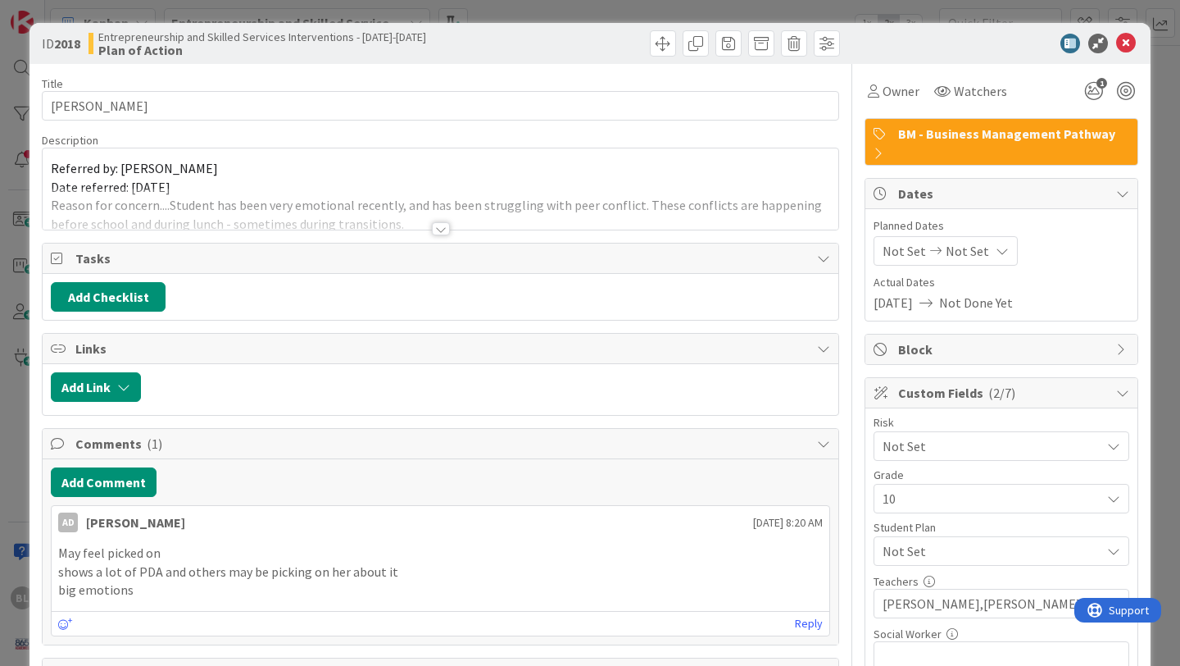
click at [439, 226] on div at bounding box center [441, 228] width 18 height 13
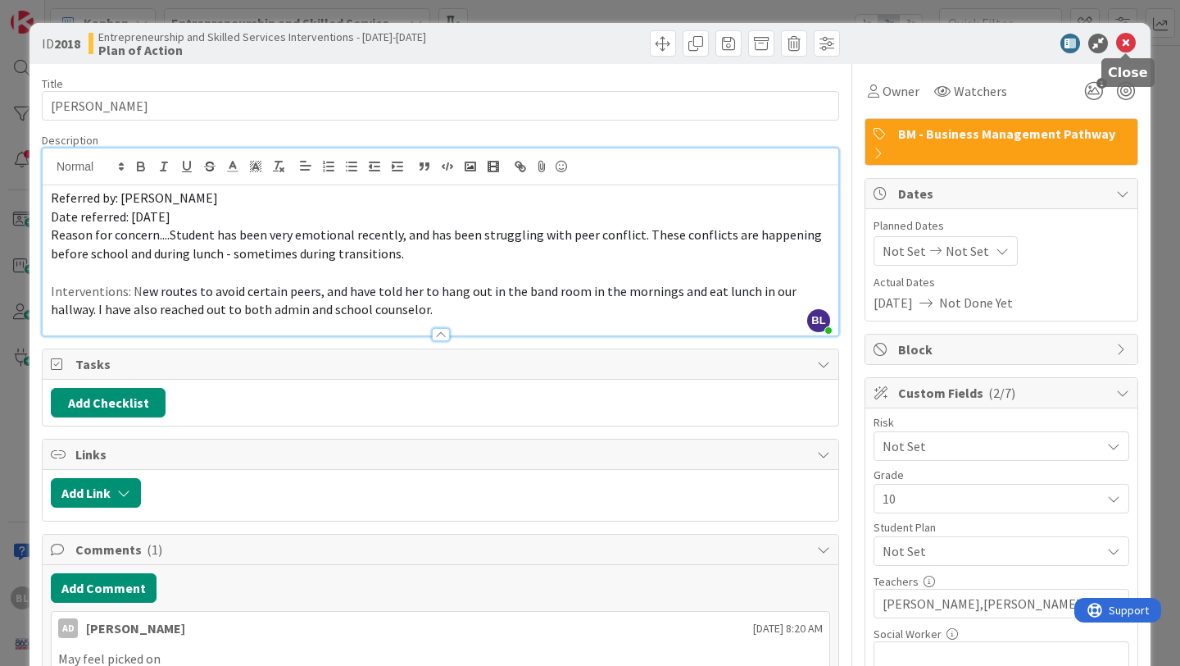
click at [1129, 43] on icon at bounding box center [1126, 44] width 20 height 20
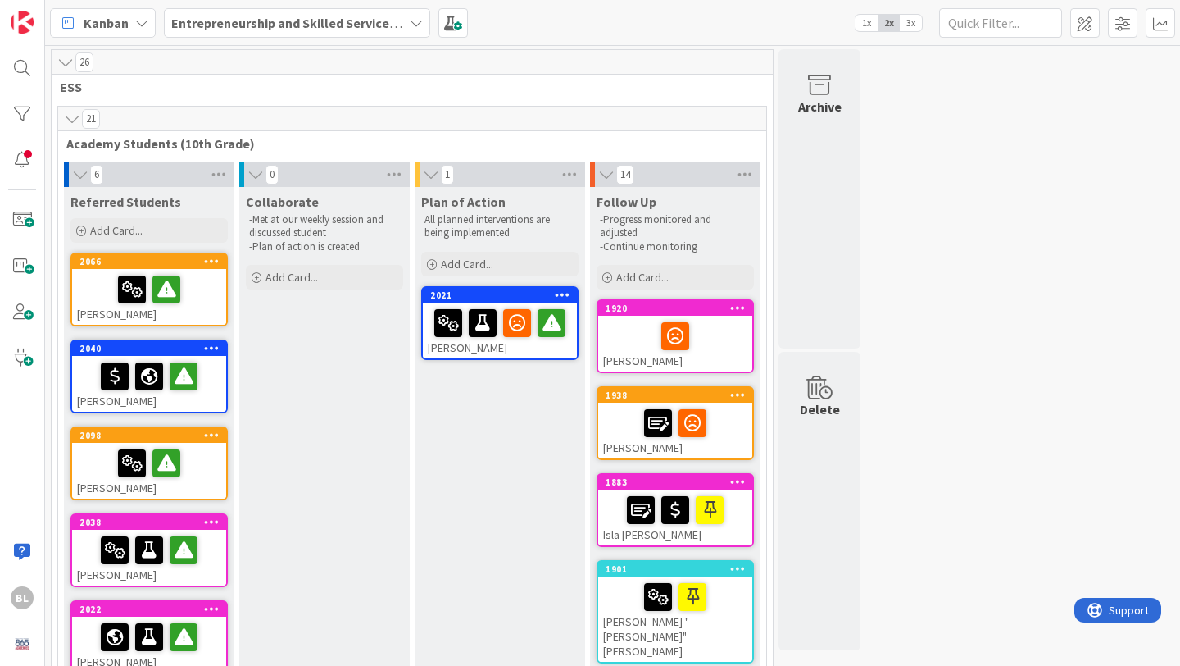
drag, startPoint x: 518, startPoint y: 372, endPoint x: 181, endPoint y: 3, distance: 499.6
